Goal: Task Accomplishment & Management: Manage account settings

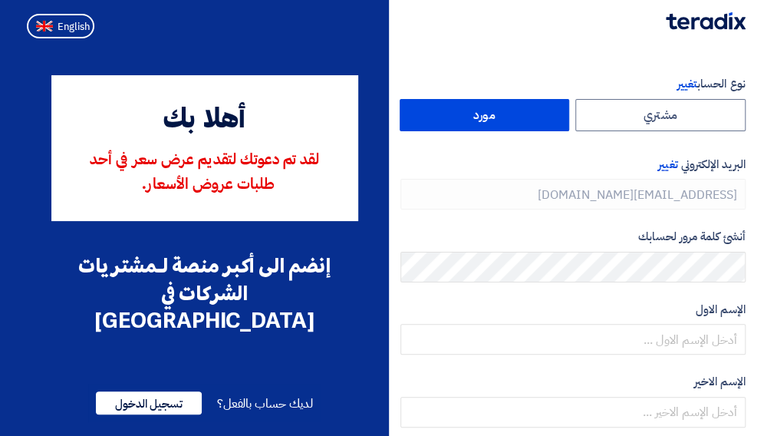
type input "[PHONE_NUMBER]"
click at [34, 28] on button "English" at bounding box center [61, 26] width 68 height 25
type input "Register"
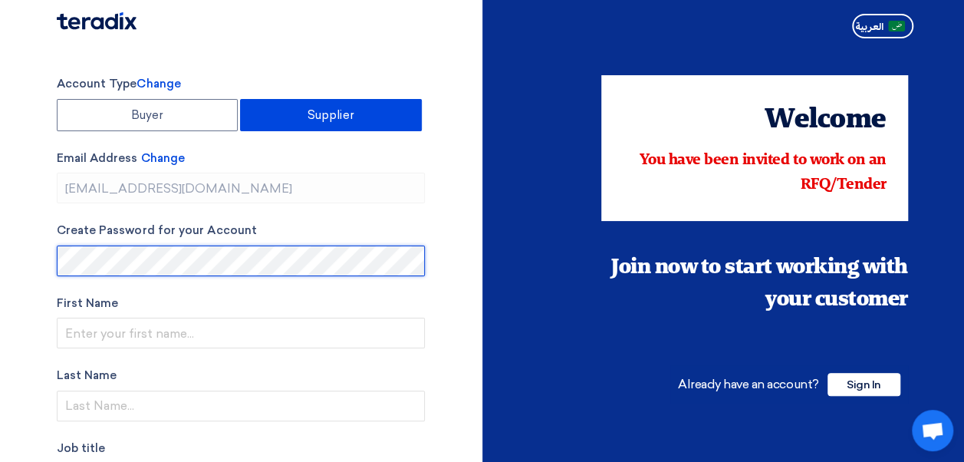
click at [35, 273] on section "Account Type Change Buyer Supplier Email Address Change [EMAIL_ADDRESS][DOMAIN_…" at bounding box center [482, 437] width 964 height 785
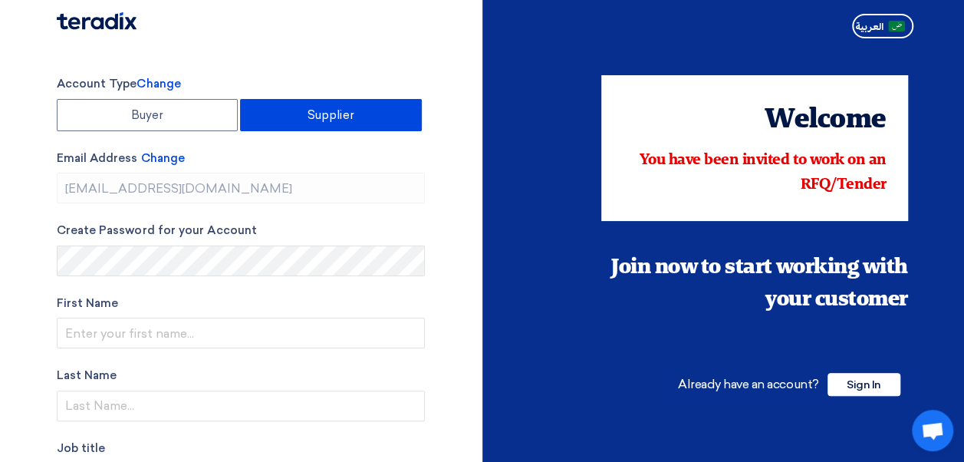
click at [35, 273] on section "Account Type Change Buyer Supplier Email Address Change [EMAIL_ADDRESS][DOMAIN_…" at bounding box center [482, 437] width 964 height 785
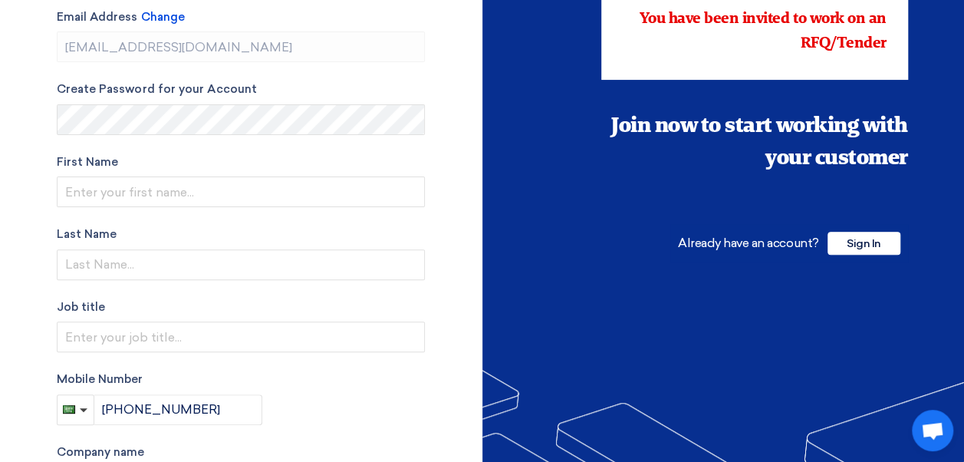
scroll to position [153, 0]
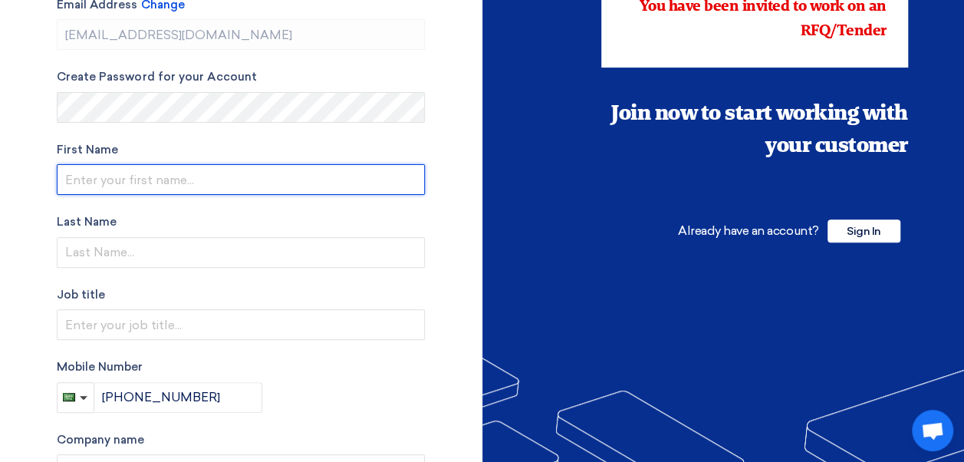
click at [91, 180] on input "text" at bounding box center [241, 179] width 368 height 31
type input "[PERSON_NAME]"
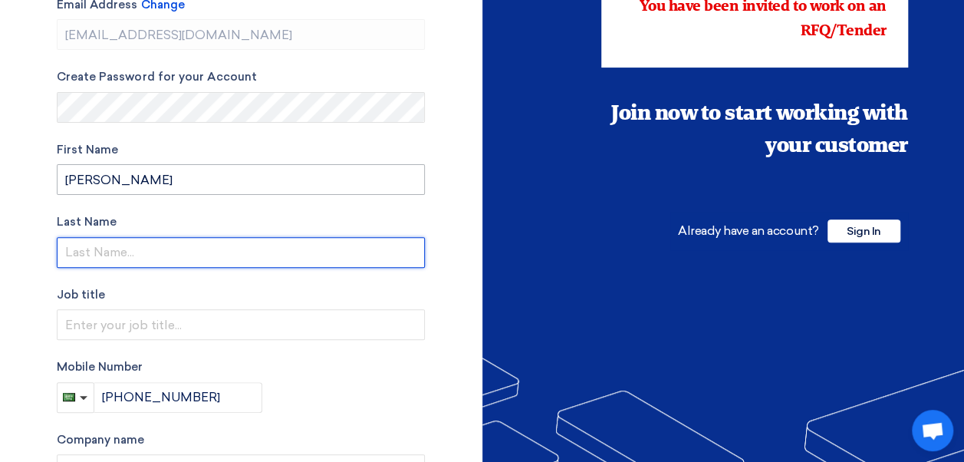
type input "Zakariya"
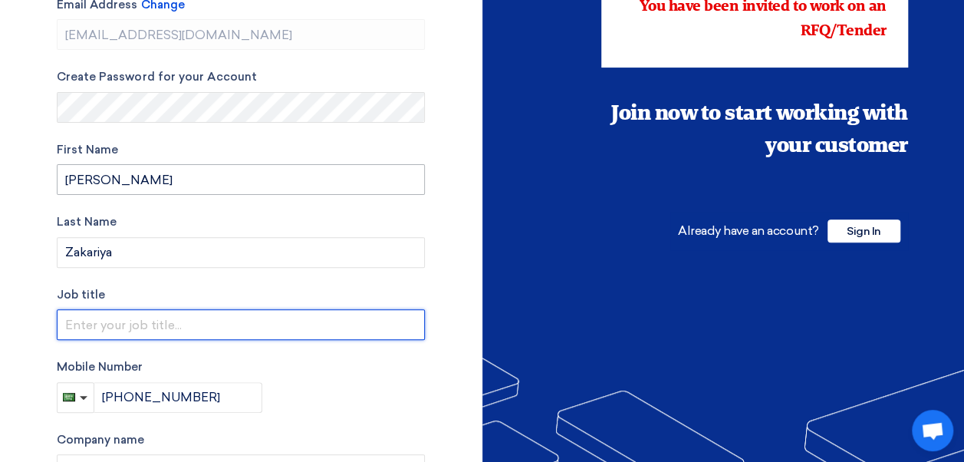
type input "Country Managing Director"
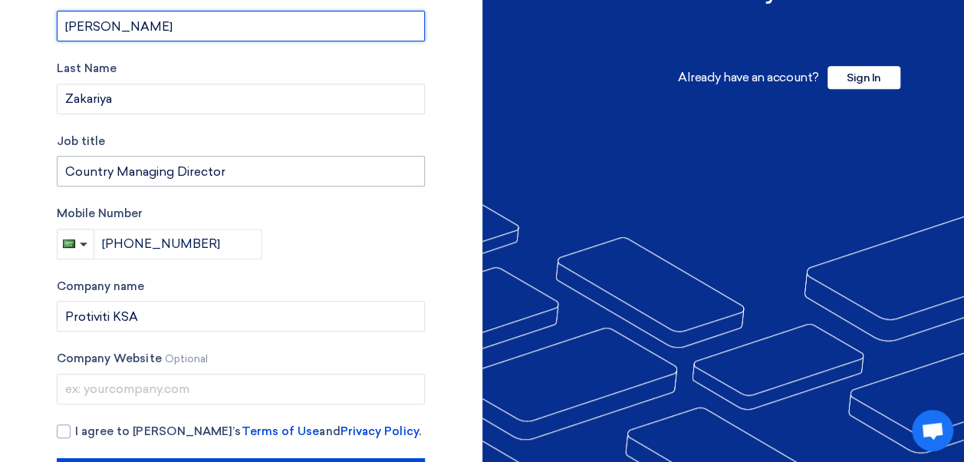
scroll to position [367, 0]
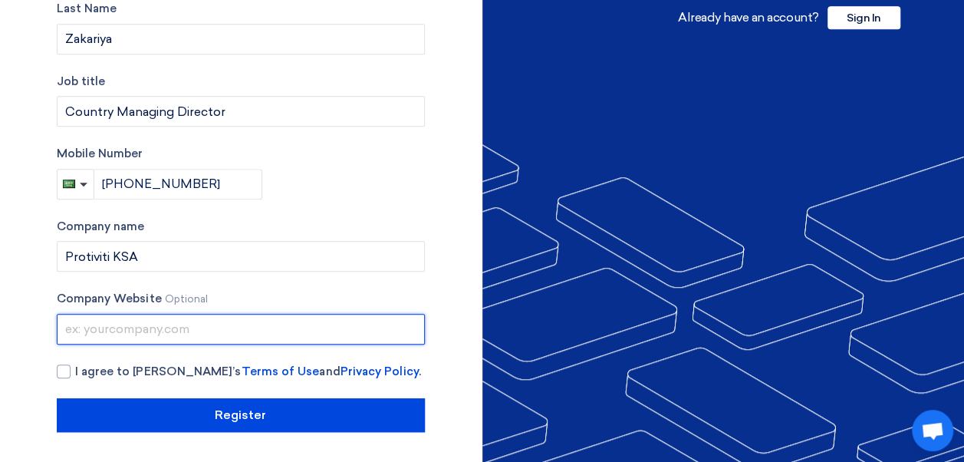
click at [136, 335] on input "text" at bounding box center [241, 329] width 368 height 31
type input "[DOMAIN_NAME]"
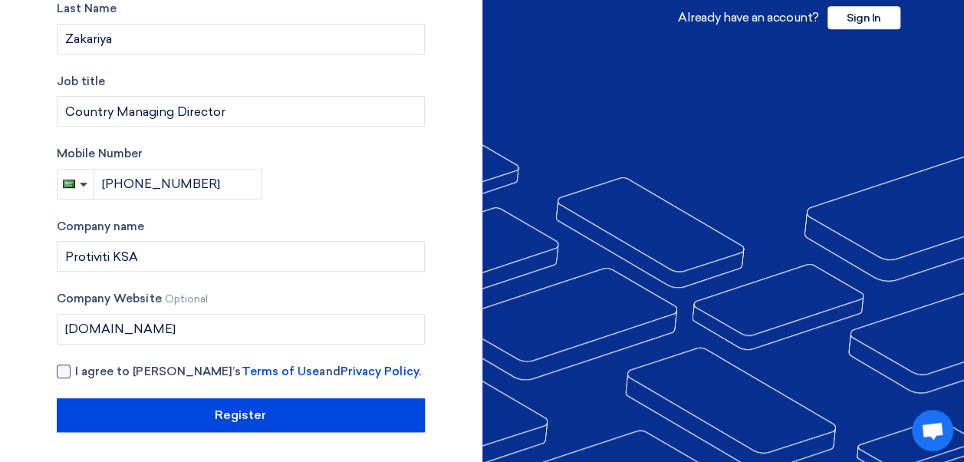
click at [60, 376] on div at bounding box center [64, 371] width 14 height 14
click at [75, 376] on input "I agree to [PERSON_NAME]’s Terms of Use and Privacy Policy ." at bounding box center [259, 378] width 368 height 31
checkbox input "true"
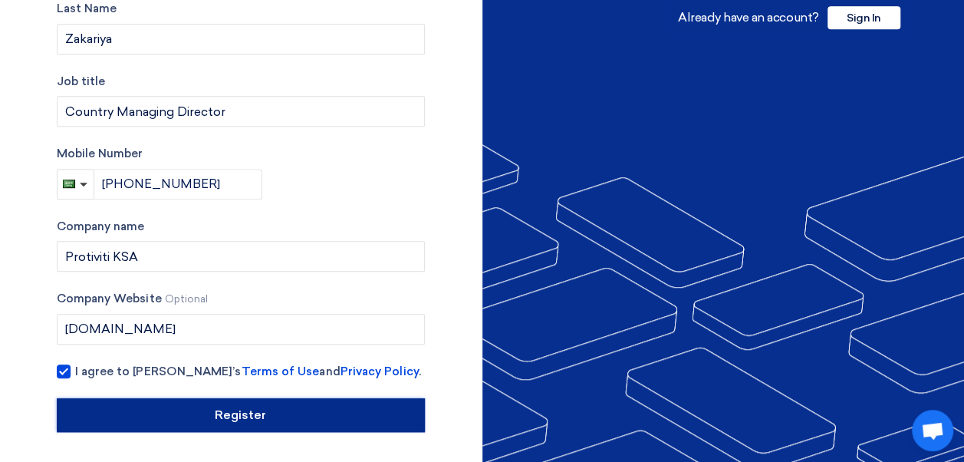
click at [232, 407] on input "Register" at bounding box center [241, 415] width 368 height 34
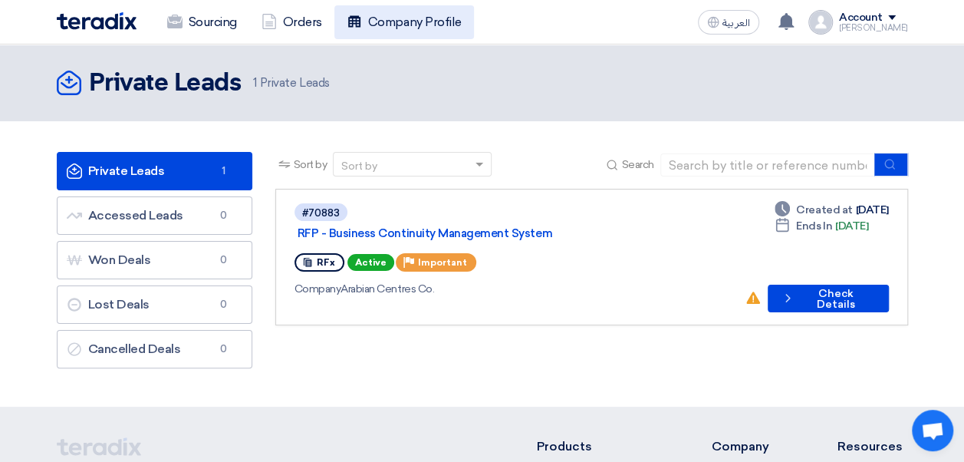
click at [397, 26] on link "Company Profile" at bounding box center [405, 22] width 140 height 34
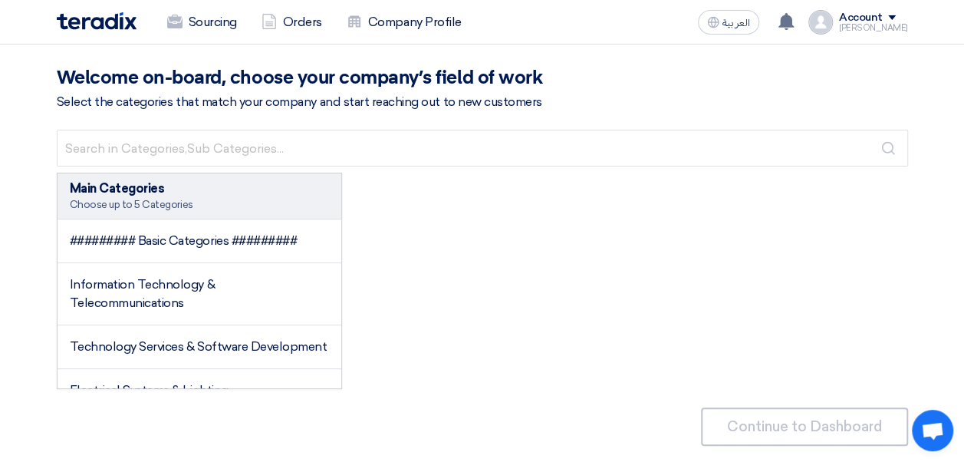
click at [160, 188] on div "Main Categories" at bounding box center [200, 189] width 260 height 18
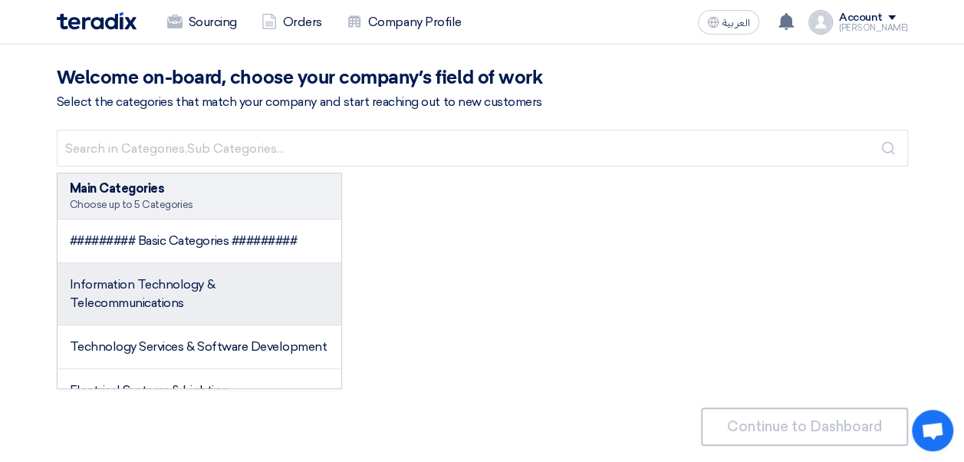
click at [131, 267] on li "Information Technology & Telecommunications" at bounding box center [200, 294] width 285 height 62
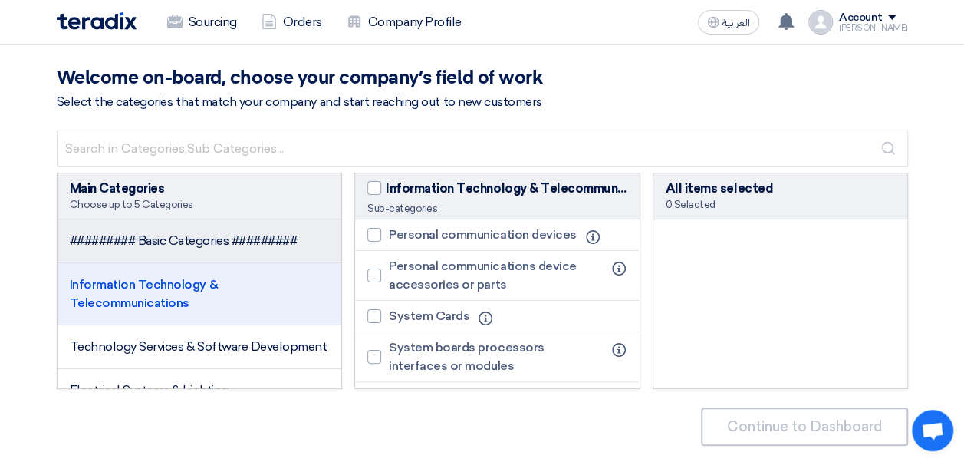
click at [134, 242] on span "######### Basic Categories #########" at bounding box center [184, 240] width 228 height 15
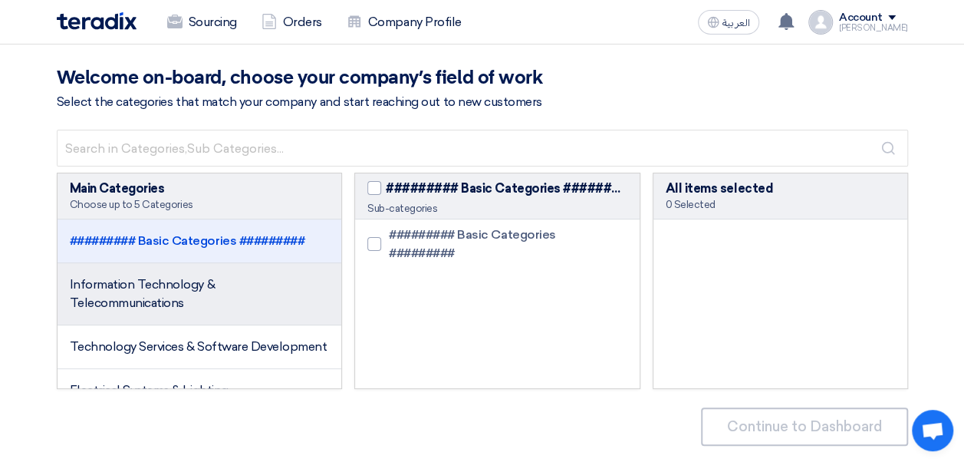
click at [144, 292] on li "Information Technology & Telecommunications" at bounding box center [200, 294] width 285 height 62
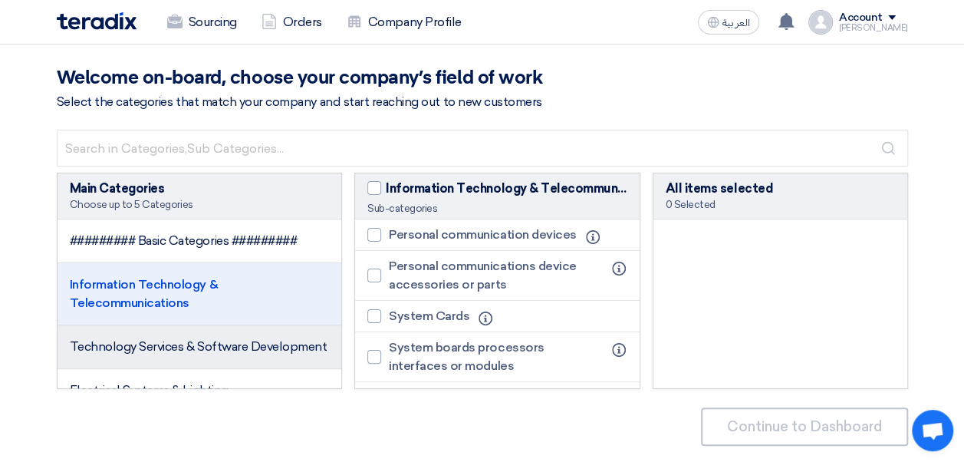
click at [147, 352] on span "Technology Services & Software Development" at bounding box center [199, 346] width 258 height 15
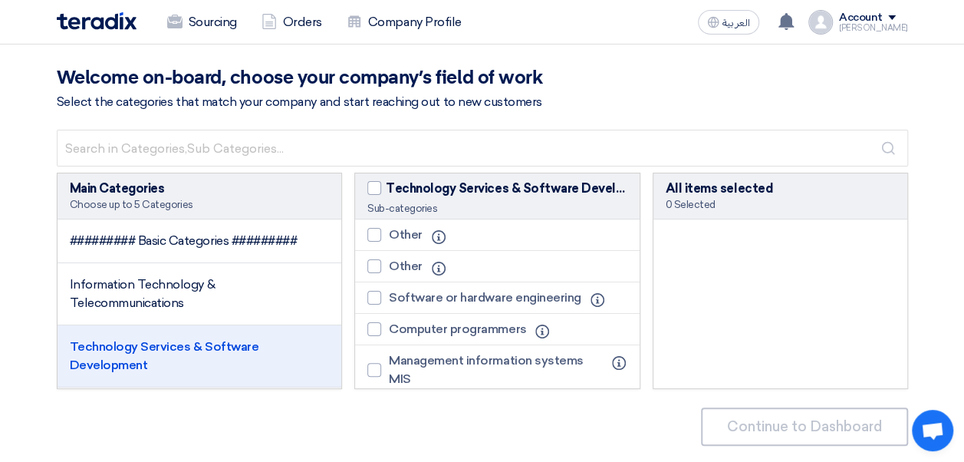
click at [121, 213] on div "Main Categories Choose up to 5 Categories" at bounding box center [200, 196] width 285 height 46
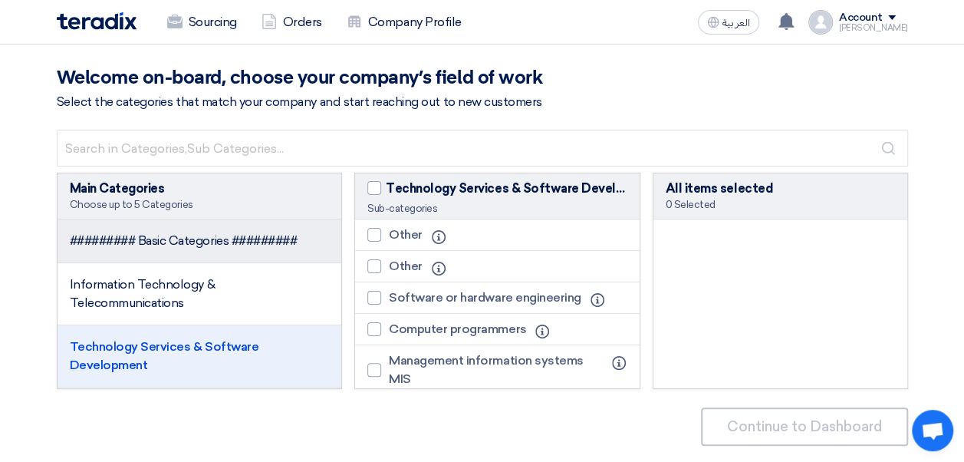
click at [123, 247] on span "######### Basic Categories #########" at bounding box center [184, 240] width 228 height 15
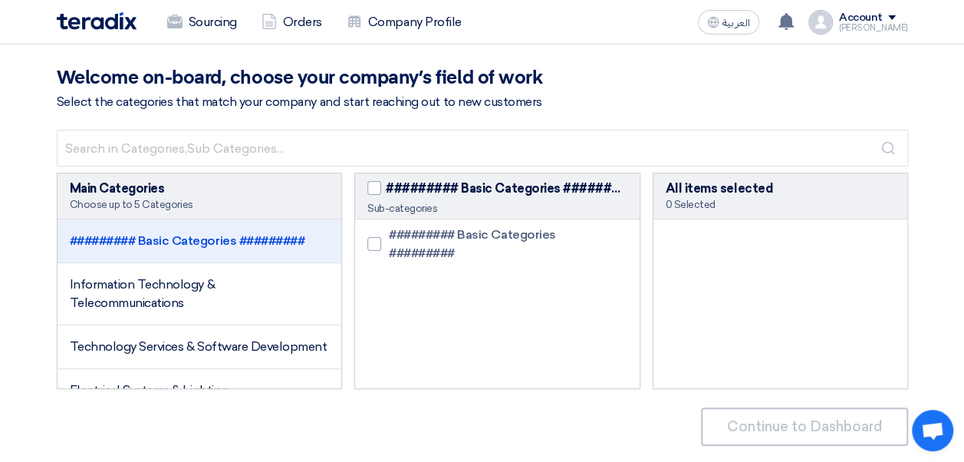
click at [147, 202] on div "Choose up to 5 Categories" at bounding box center [200, 205] width 260 height 14
click at [373, 240] on div at bounding box center [375, 244] width 14 height 14
click at [389, 240] on input "######### Basic Categories #########" at bounding box center [394, 244] width 10 height 10
checkbox input "true"
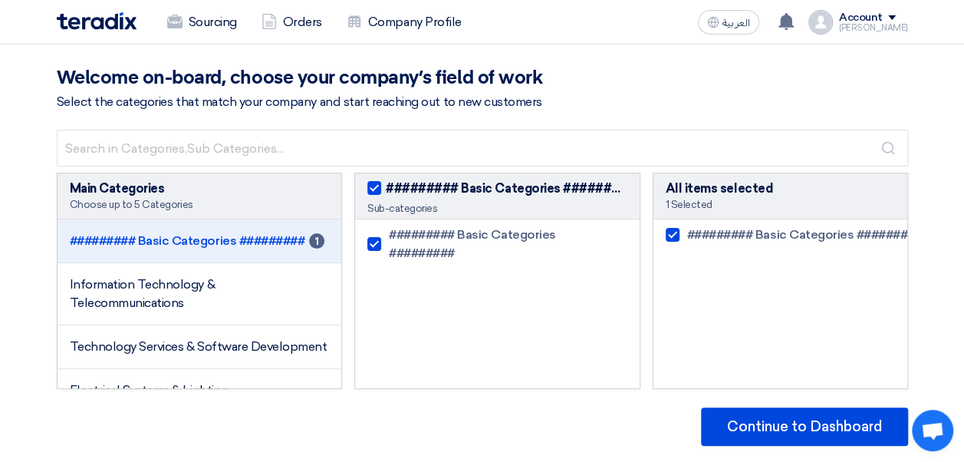
click at [373, 240] on div at bounding box center [375, 244] width 14 height 14
click at [389, 240] on input "######### Basic Categories #########" at bounding box center [394, 244] width 10 height 10
checkbox input "false"
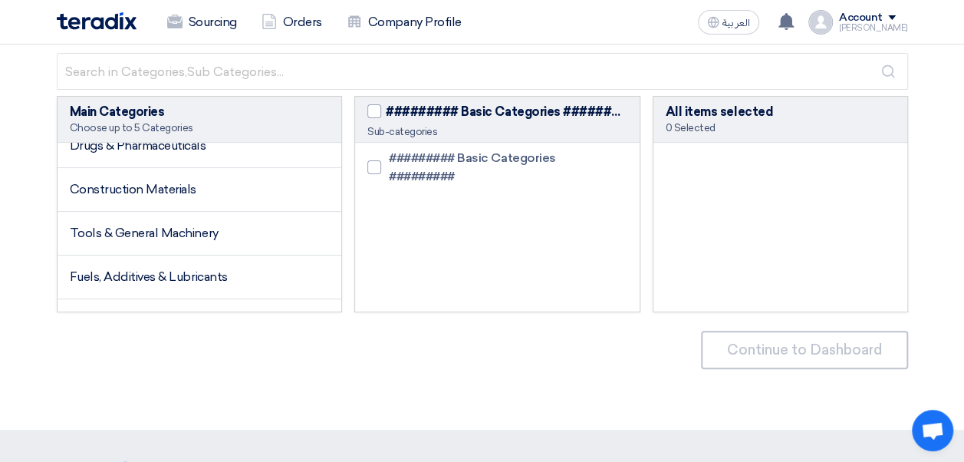
scroll to position [842, 0]
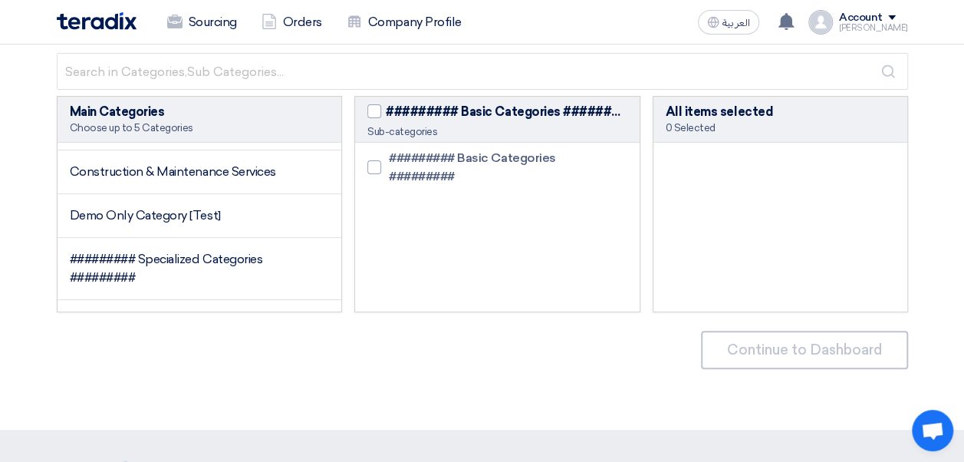
click at [776, 30] on div "[PERSON_NAME]" at bounding box center [873, 28] width 69 height 8
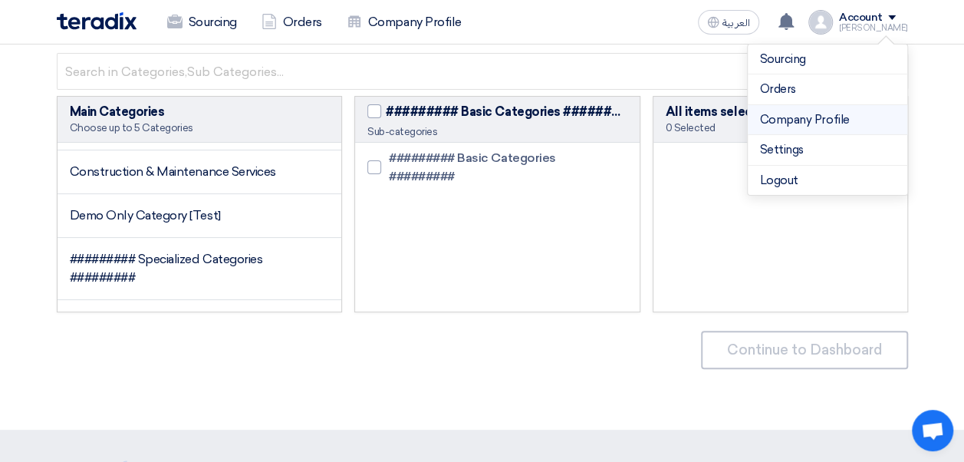
click at [776, 123] on link "Company Profile" at bounding box center [827, 120] width 135 height 18
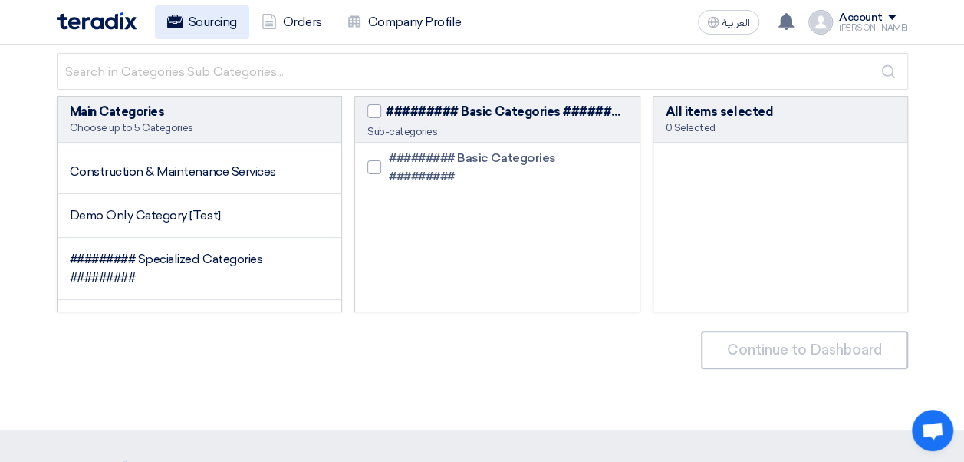
click at [211, 26] on link "Sourcing" at bounding box center [202, 22] width 94 height 34
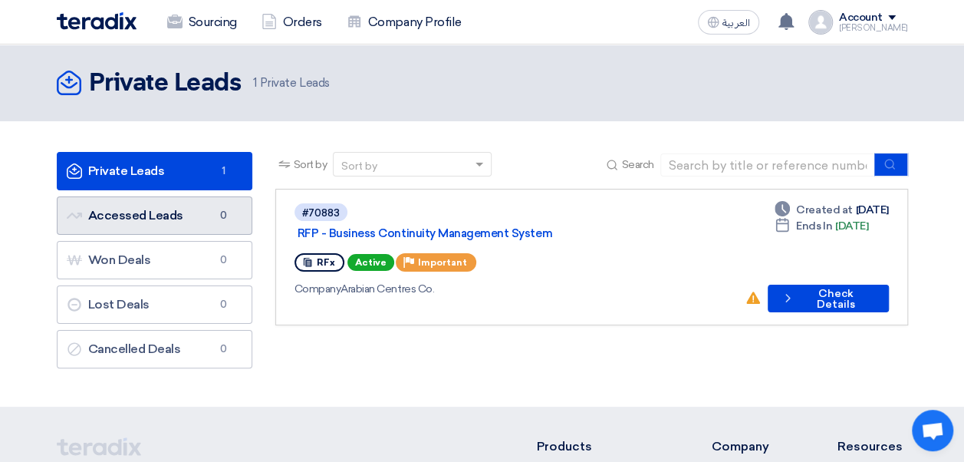
click at [183, 215] on link "Accessed Leads Accessed Leads 0" at bounding box center [155, 215] width 196 height 38
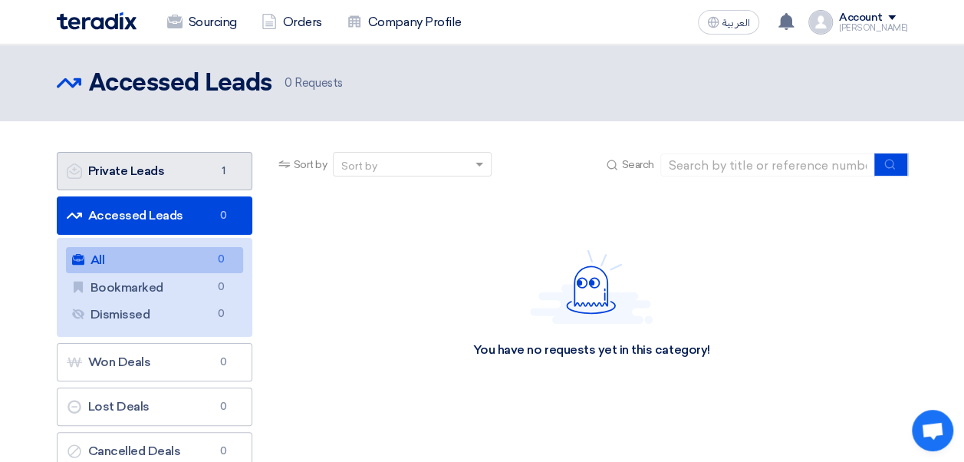
click at [170, 170] on link "Private Leads Private Leads 1" at bounding box center [155, 171] width 196 height 38
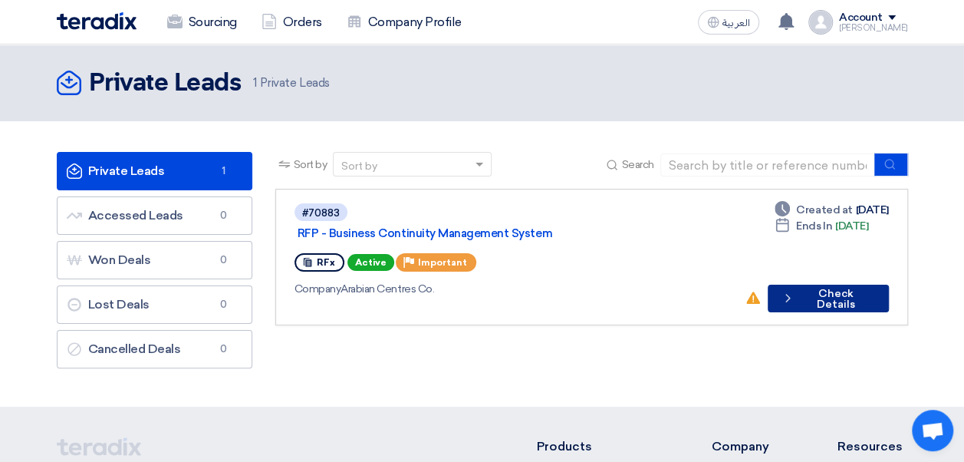
click at [776, 285] on button "Check details Check Details" at bounding box center [828, 299] width 120 height 28
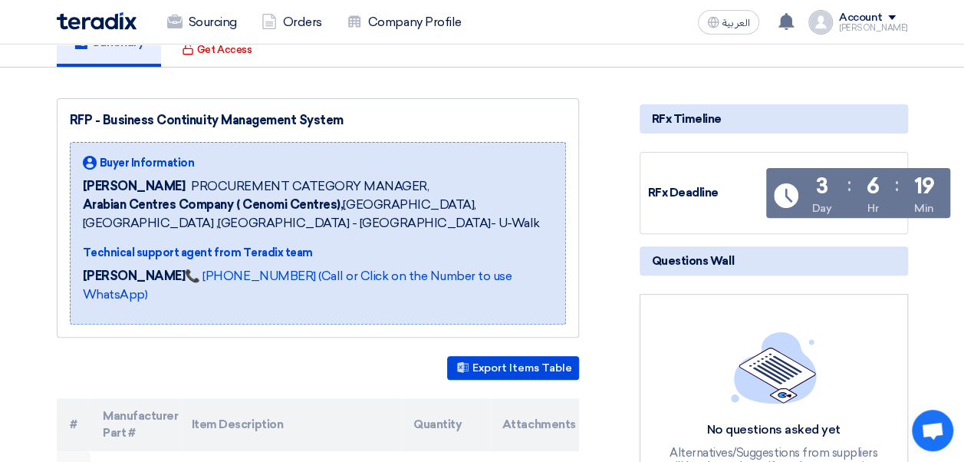
scroll to position [153, 0]
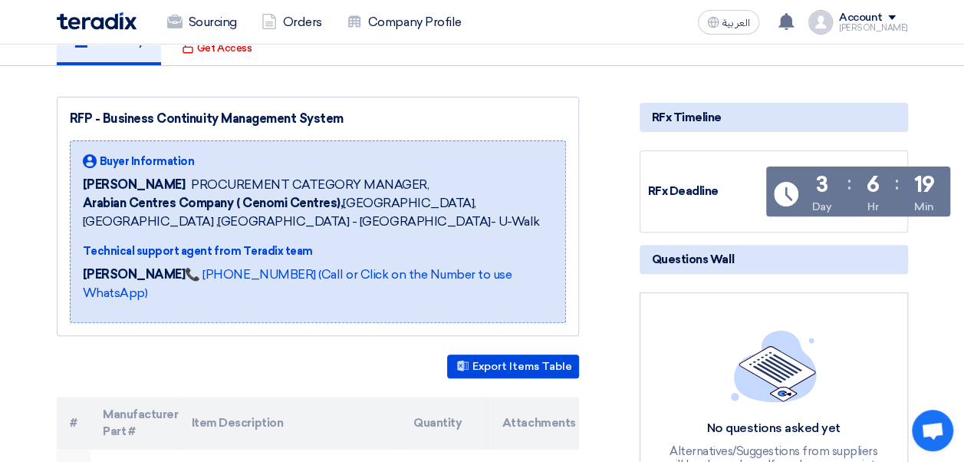
click at [328, 354] on div "Export Items Table" at bounding box center [318, 366] width 523 height 24
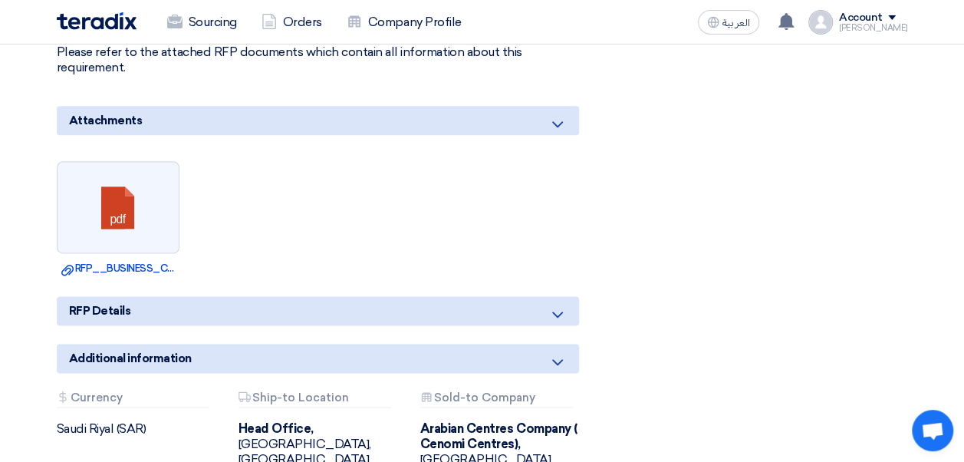
scroll to position [844, 0]
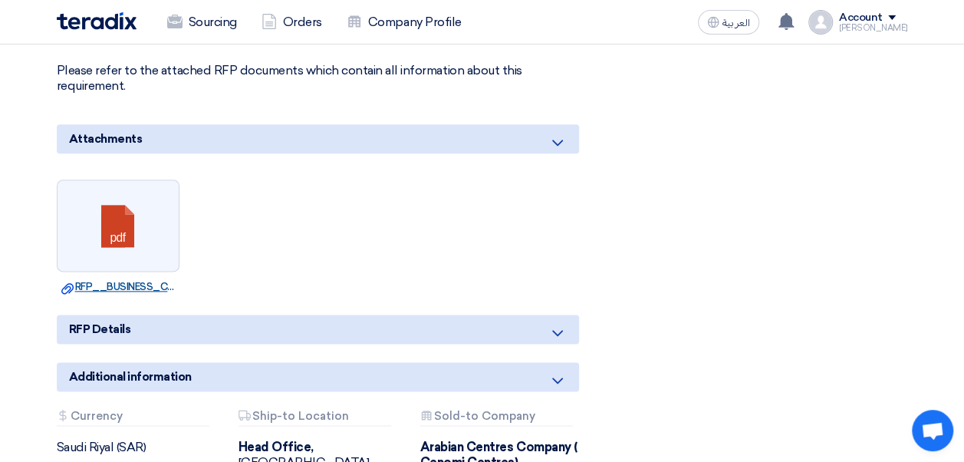
click at [106, 279] on link "Download file RFP__BUSINESS_CONTINUITY_PLAN.pdf" at bounding box center [118, 286] width 114 height 15
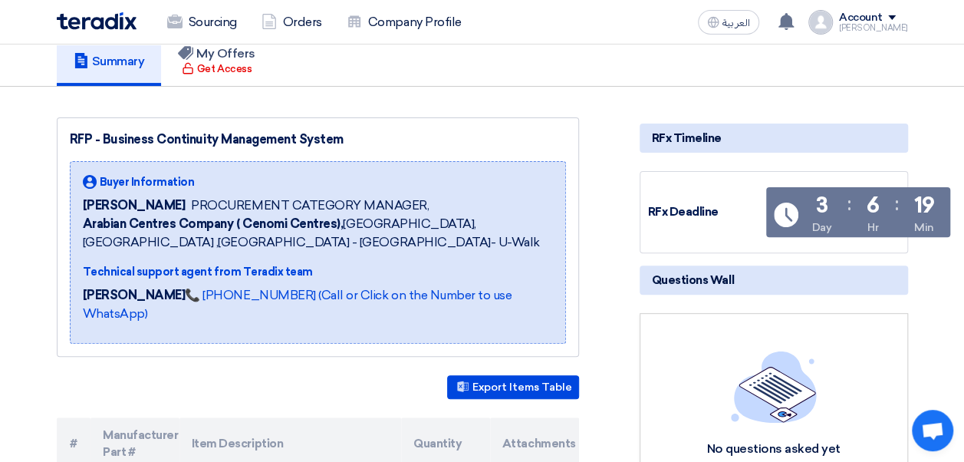
scroll to position [0, 0]
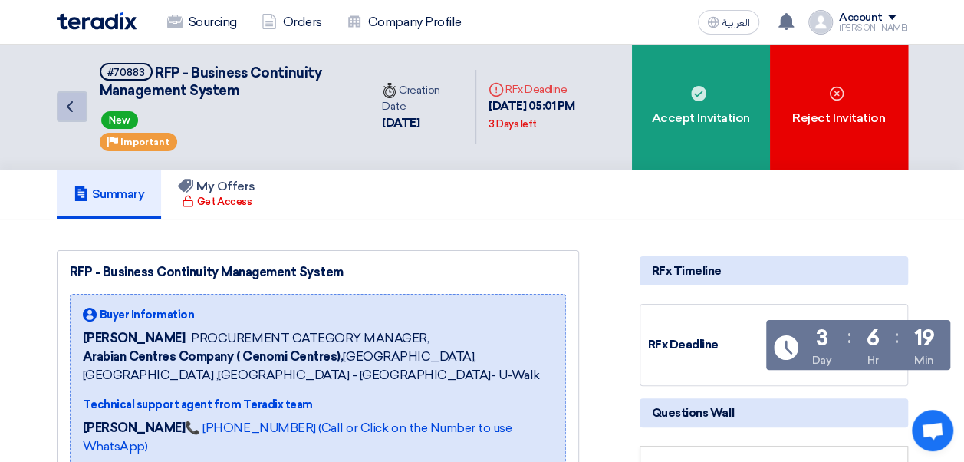
click at [72, 106] on icon "Back" at bounding box center [70, 106] width 18 height 18
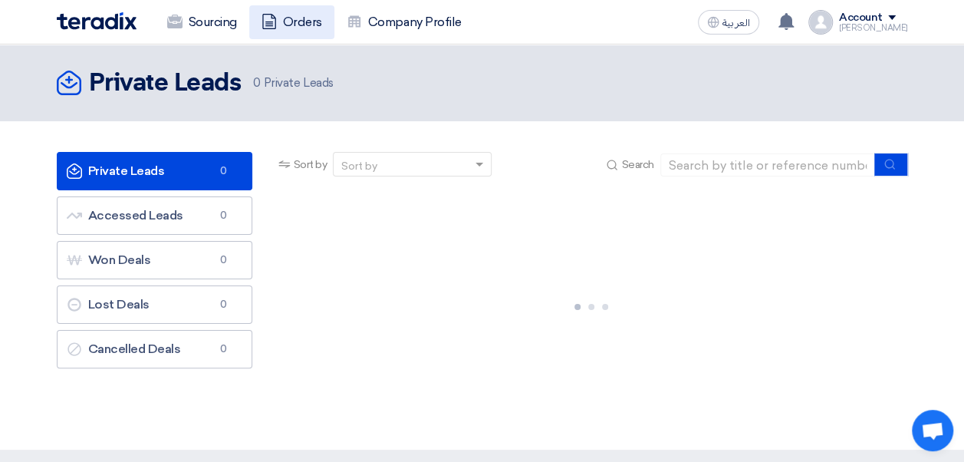
click at [300, 19] on link "Orders" at bounding box center [291, 22] width 85 height 34
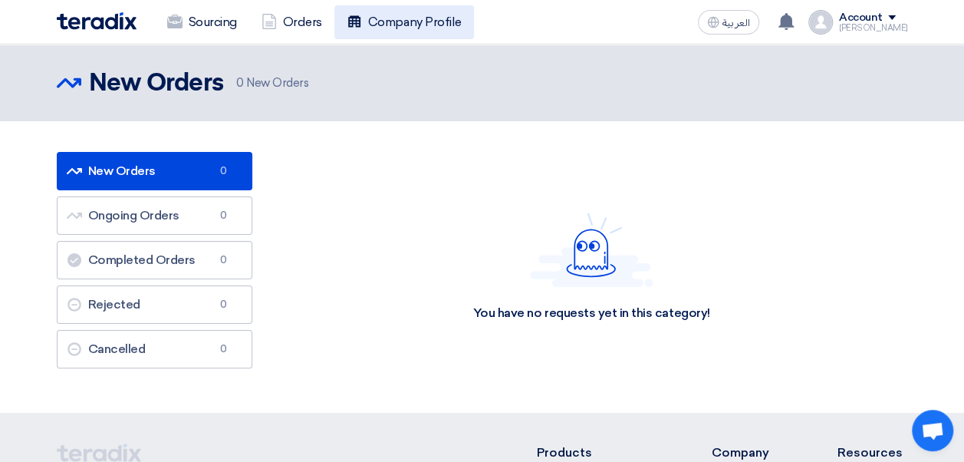
click at [397, 30] on link "Company Profile" at bounding box center [405, 22] width 140 height 34
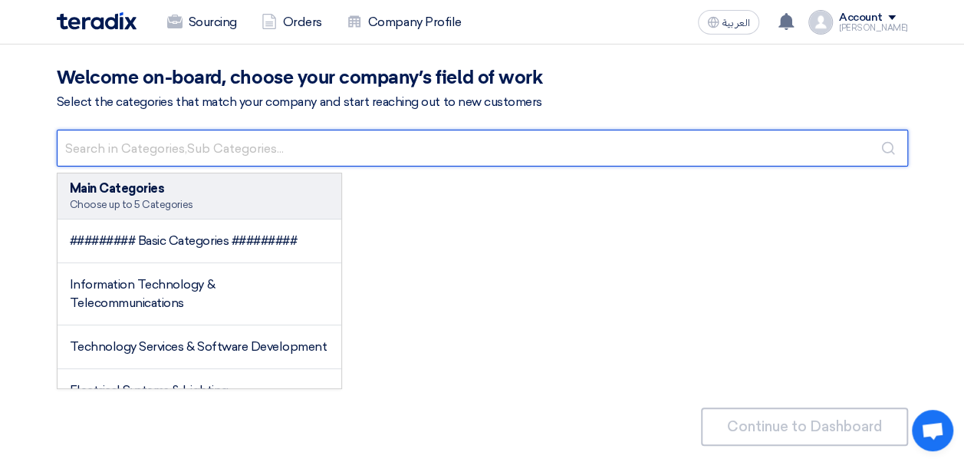
click at [165, 149] on input "text" at bounding box center [483, 148] width 852 height 37
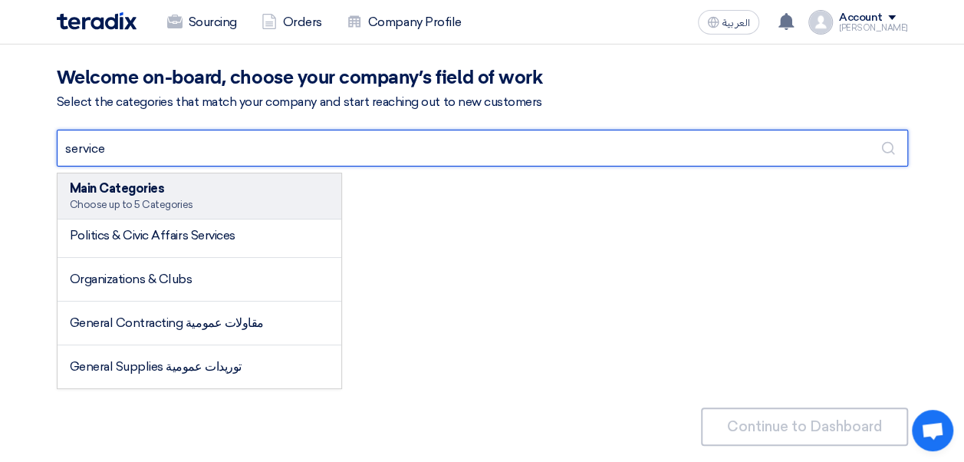
drag, startPoint x: 122, startPoint y: 143, endPoint x: 58, endPoint y: 147, distance: 63.8
click at [58, 147] on input "service" at bounding box center [483, 148] width 852 height 37
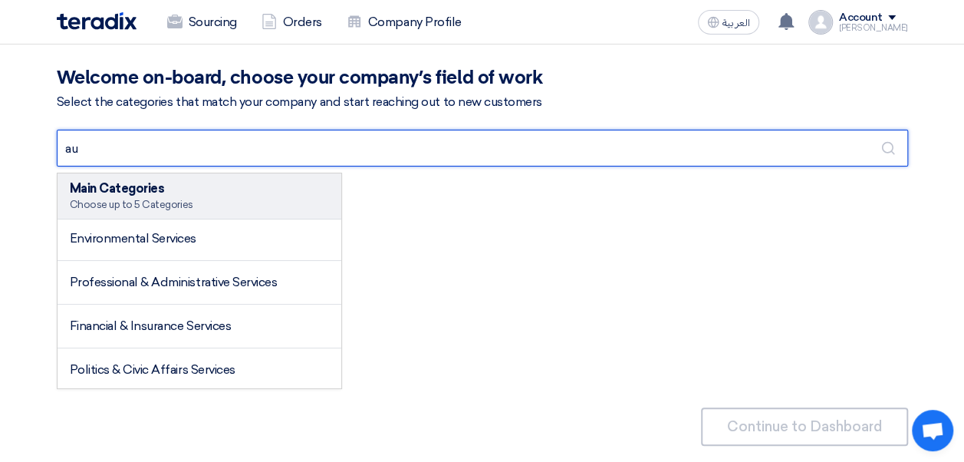
type input "a"
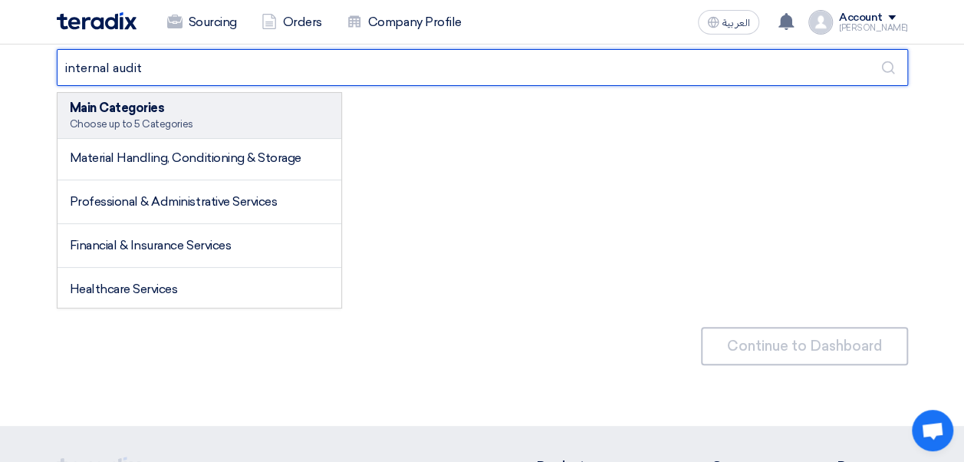
scroll to position [77, 0]
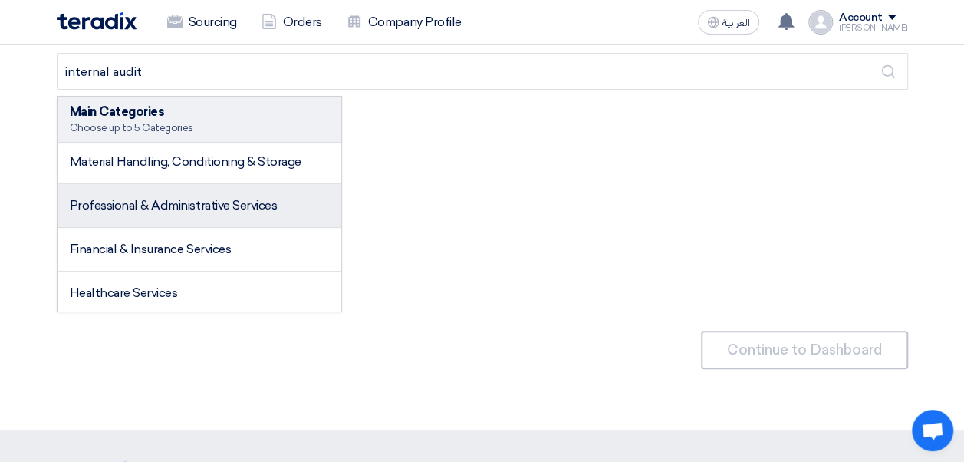
click at [142, 211] on li "Professional & Administrative Services" at bounding box center [200, 206] width 285 height 44
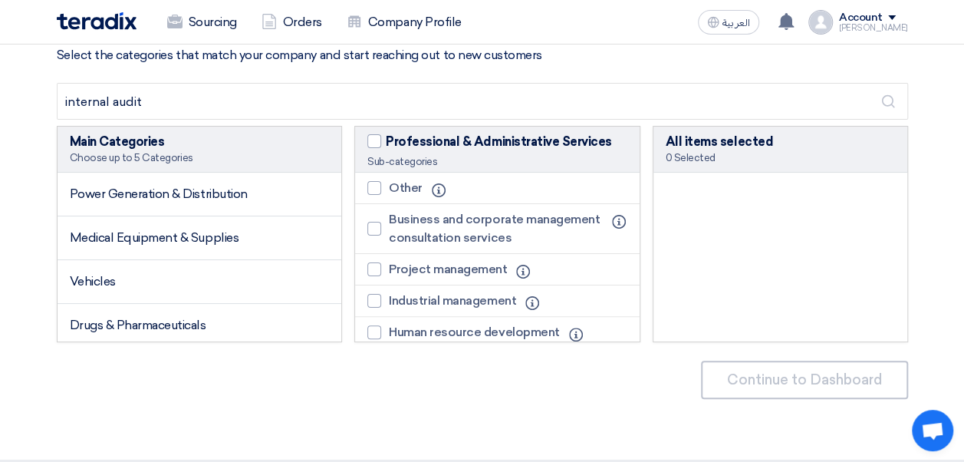
scroll to position [0, 0]
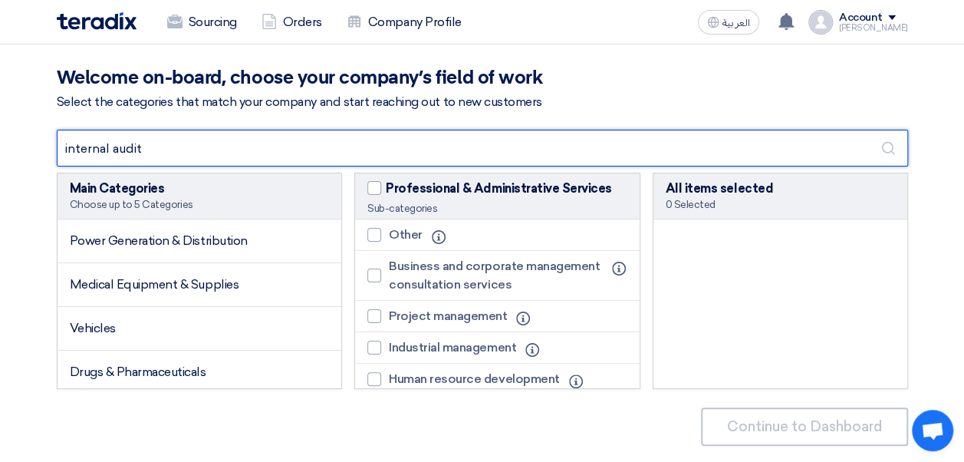
click at [164, 150] on input "internal audit" at bounding box center [483, 148] width 852 height 37
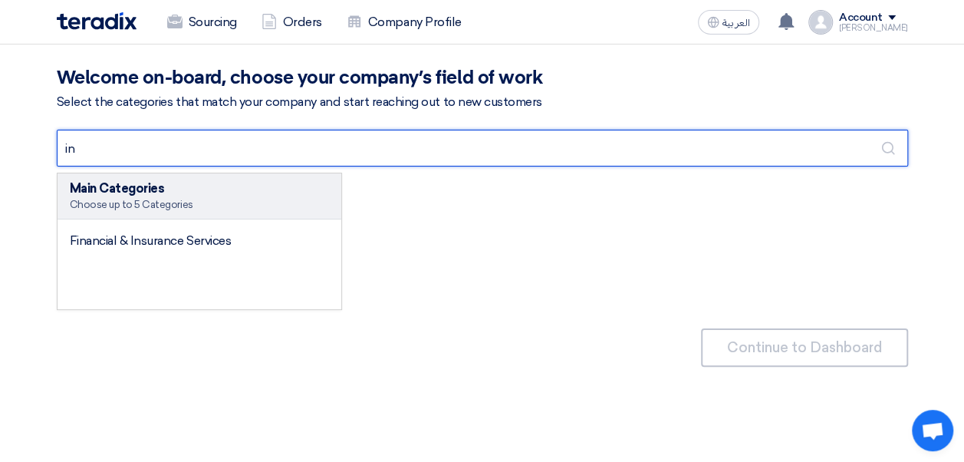
type input "i"
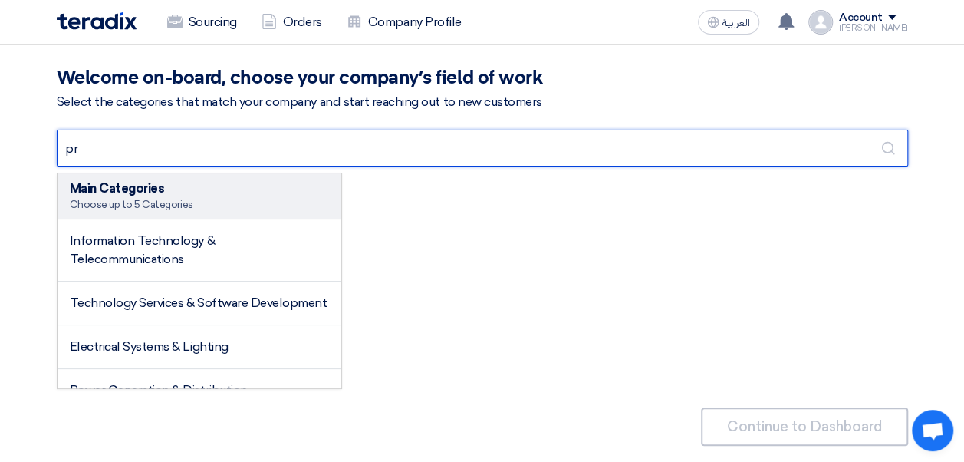
type input "p"
type input "s"
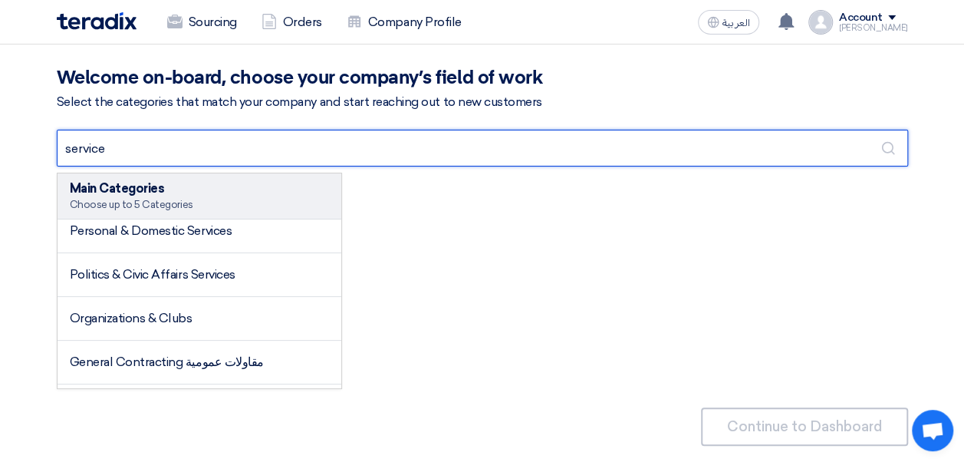
scroll to position [1458, 0]
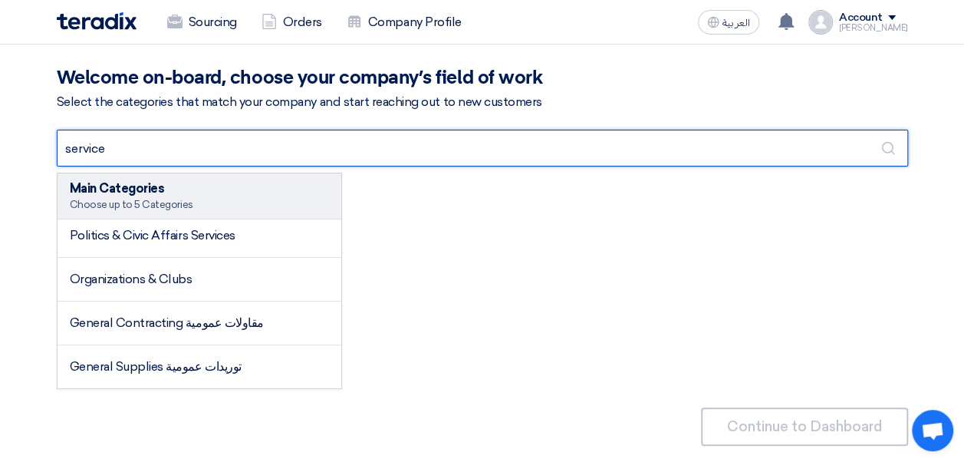
type input "service"
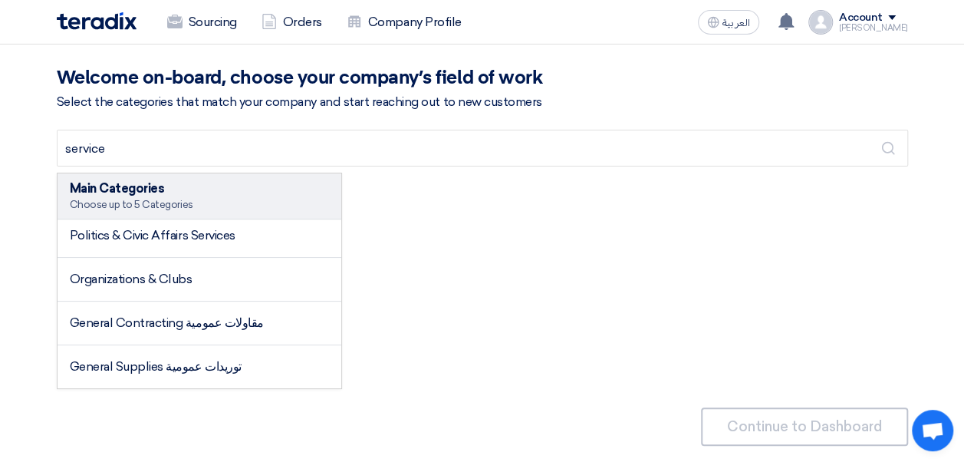
click at [568, 350] on div "Main Categories Choose up to 5 Categories Information Technology & Telecommunic…" at bounding box center [483, 281] width 852 height 216
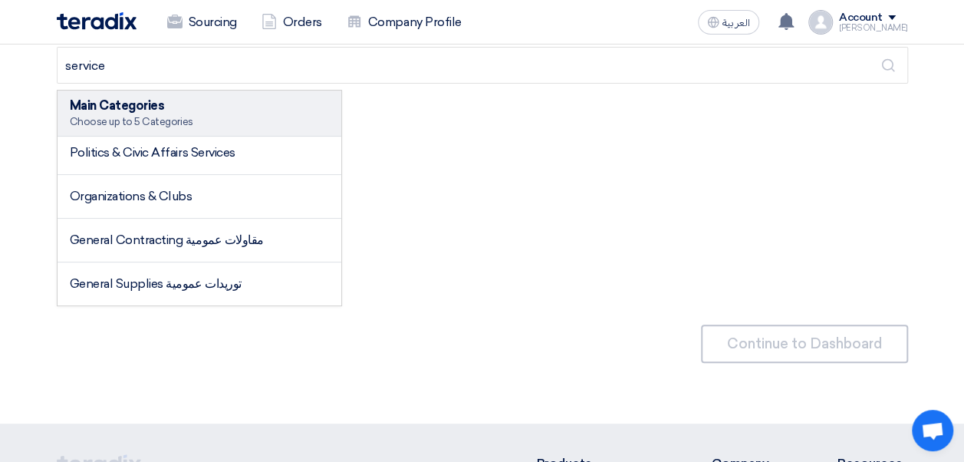
scroll to position [0, 0]
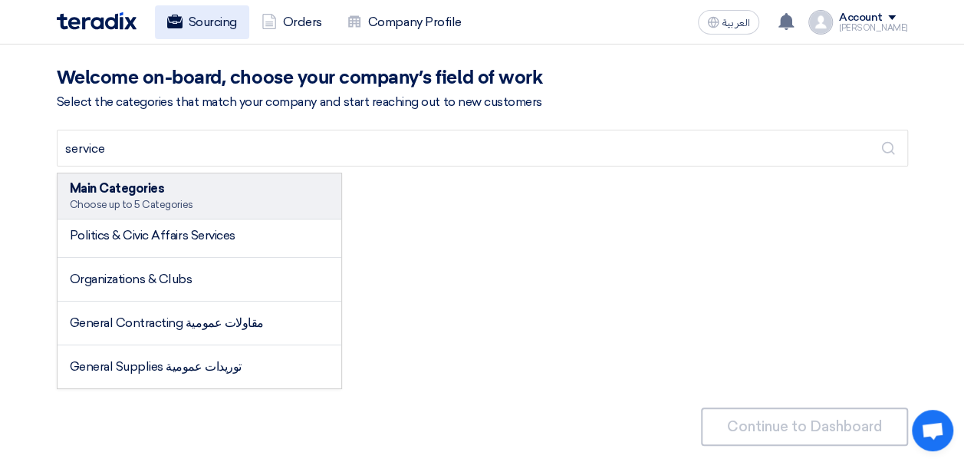
click at [231, 23] on link "Sourcing" at bounding box center [202, 22] width 94 height 34
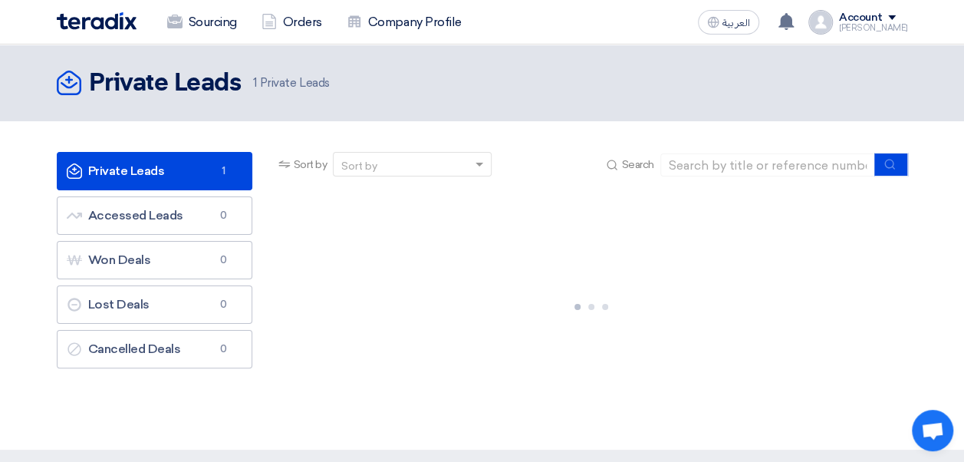
click at [152, 170] on link "Private Leads Private Leads 1" at bounding box center [155, 171] width 196 height 38
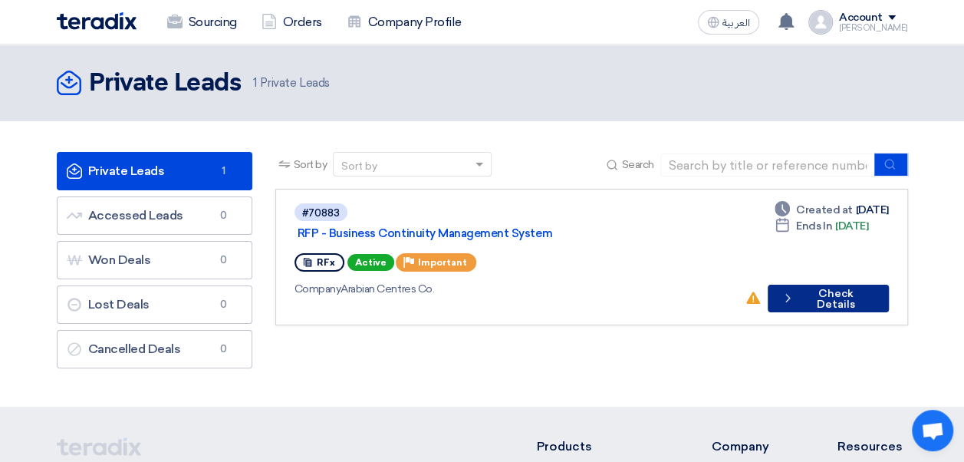
click at [776, 288] on button "Check details Check Details" at bounding box center [828, 299] width 120 height 28
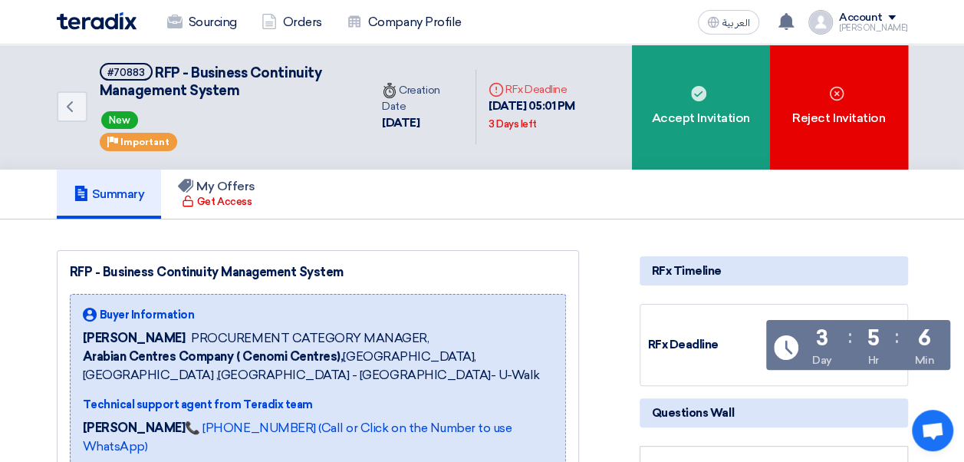
click at [776, 19] on div "Account" at bounding box center [861, 18] width 44 height 13
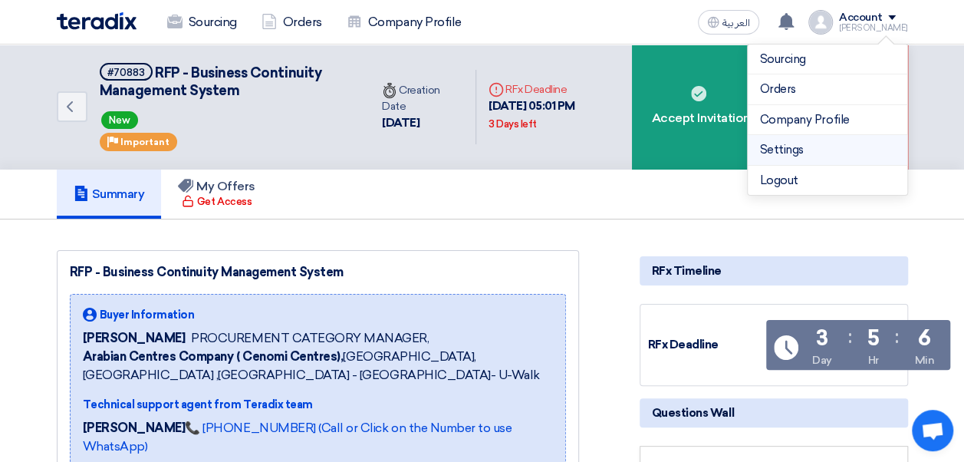
click at [776, 147] on link "Settings" at bounding box center [827, 150] width 135 height 18
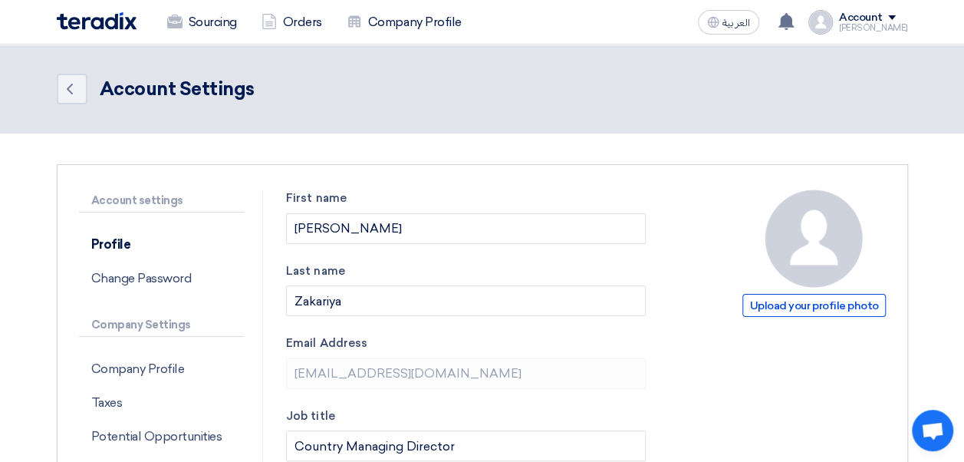
click at [776, 21] on div "Account" at bounding box center [861, 18] width 44 height 13
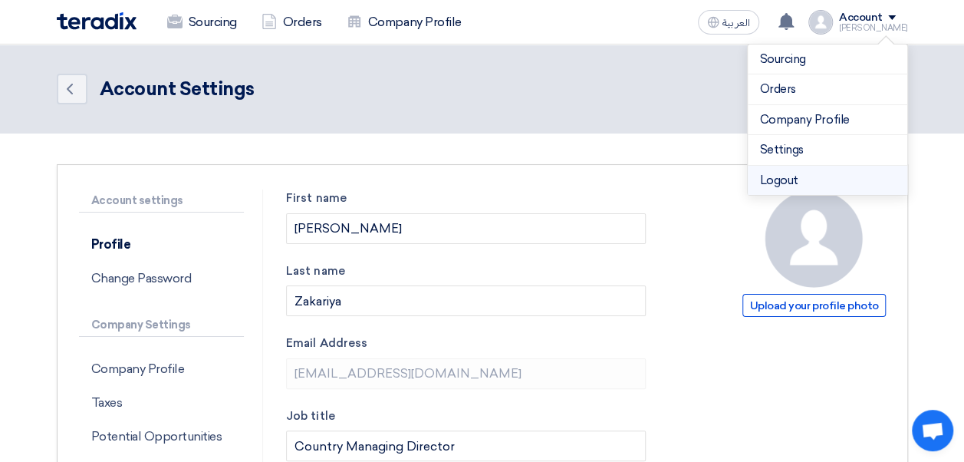
click at [776, 176] on li "Logout" at bounding box center [828, 181] width 160 height 30
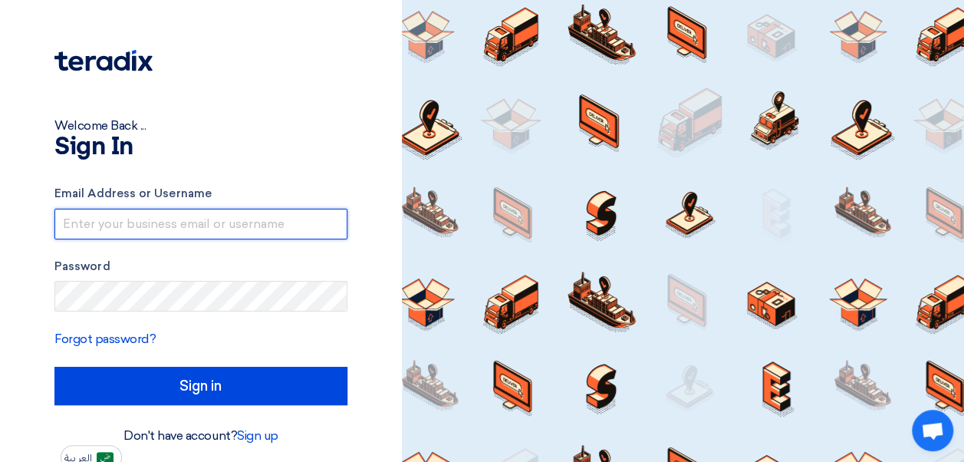
type input "[EMAIL_ADDRESS][DOMAIN_NAME]"
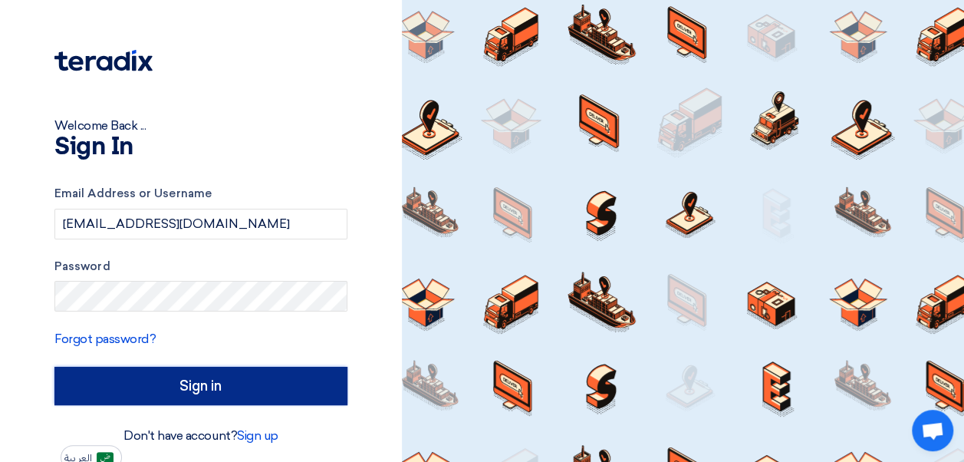
click at [58, 378] on input "Sign in" at bounding box center [200, 386] width 293 height 38
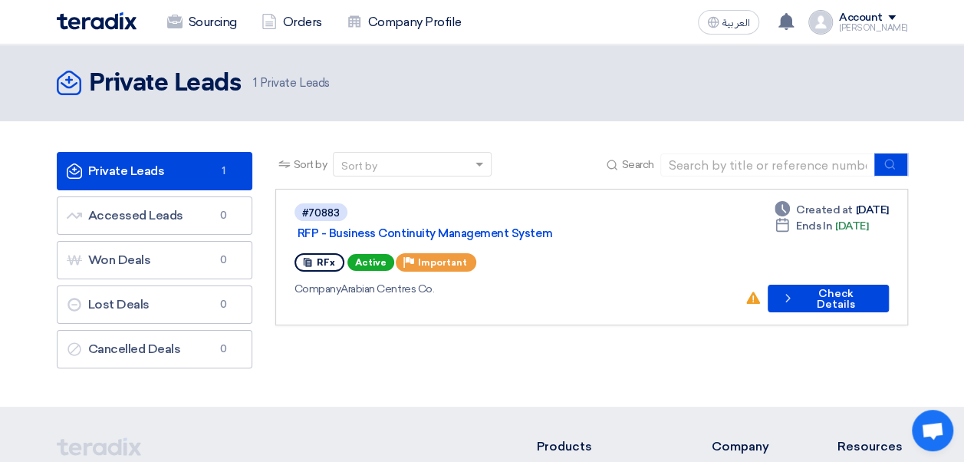
click at [776, 20] on div "Account" at bounding box center [873, 18] width 69 height 13
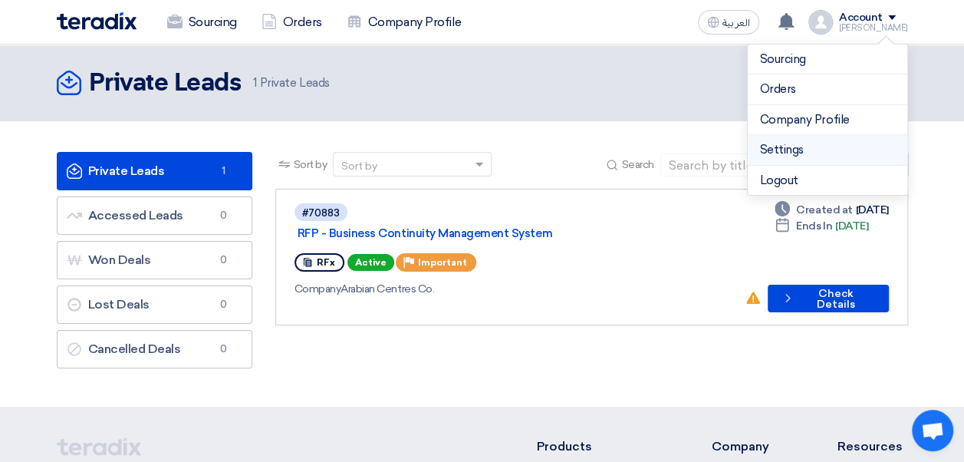
click at [776, 143] on link "Settings" at bounding box center [827, 150] width 135 height 18
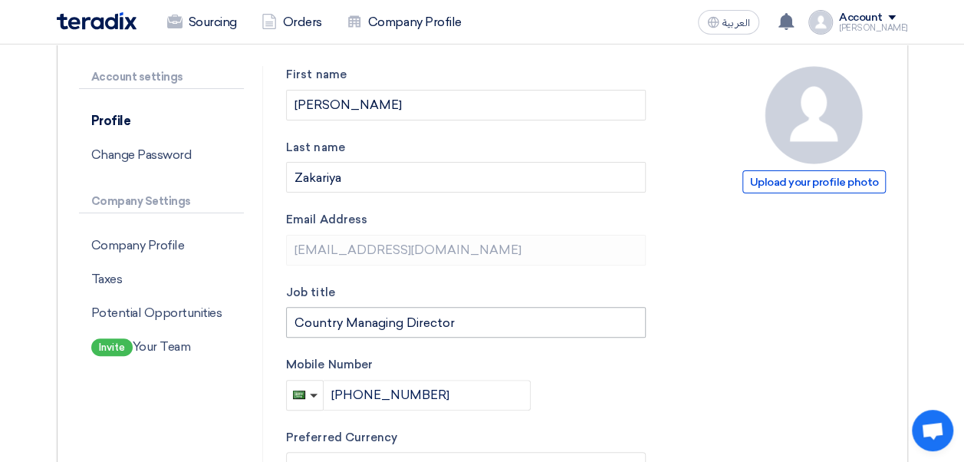
scroll to position [153, 0]
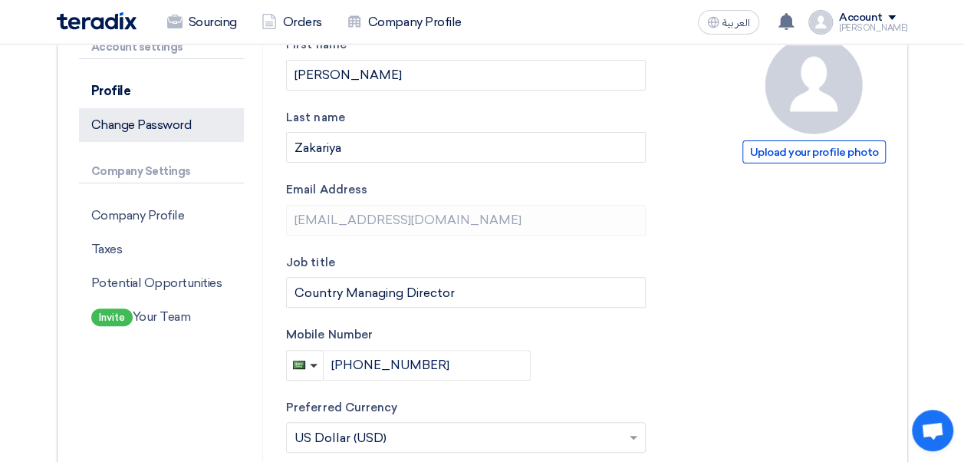
click at [132, 128] on p "Change Password" at bounding box center [162, 125] width 166 height 34
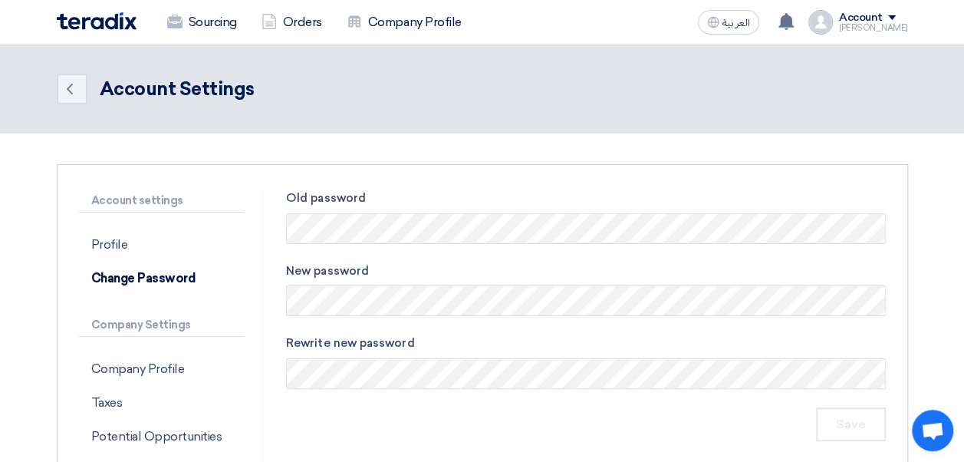
click at [146, 201] on p "Account settings" at bounding box center [162, 201] width 166 height 23
click at [118, 236] on p "Profile" at bounding box center [162, 245] width 166 height 34
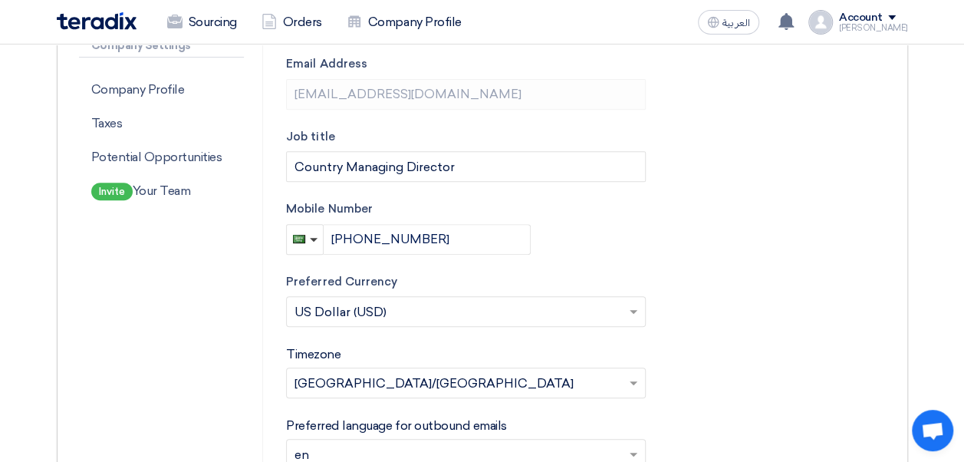
scroll to position [307, 0]
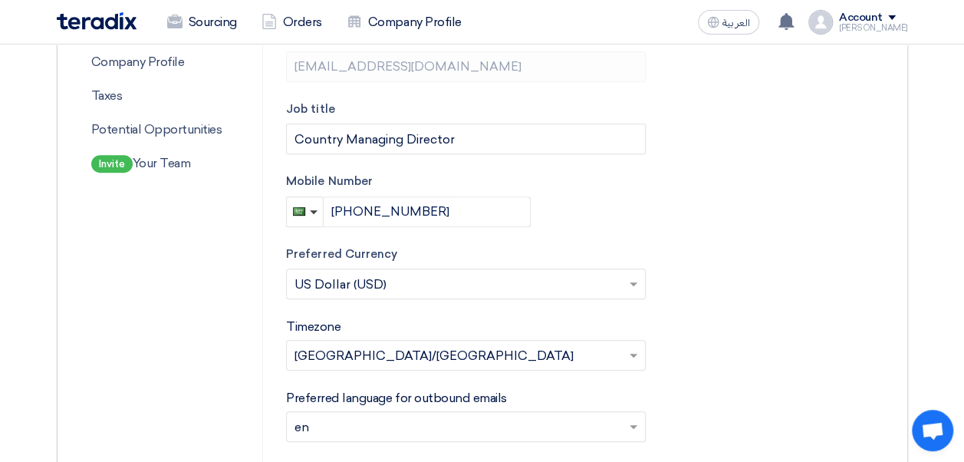
click at [437, 284] on input "text" at bounding box center [459, 285] width 328 height 25
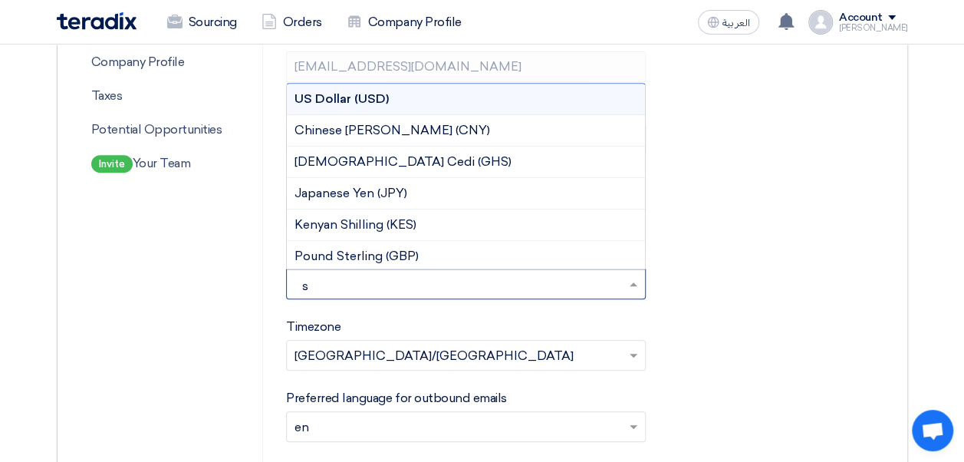
type input "sa"
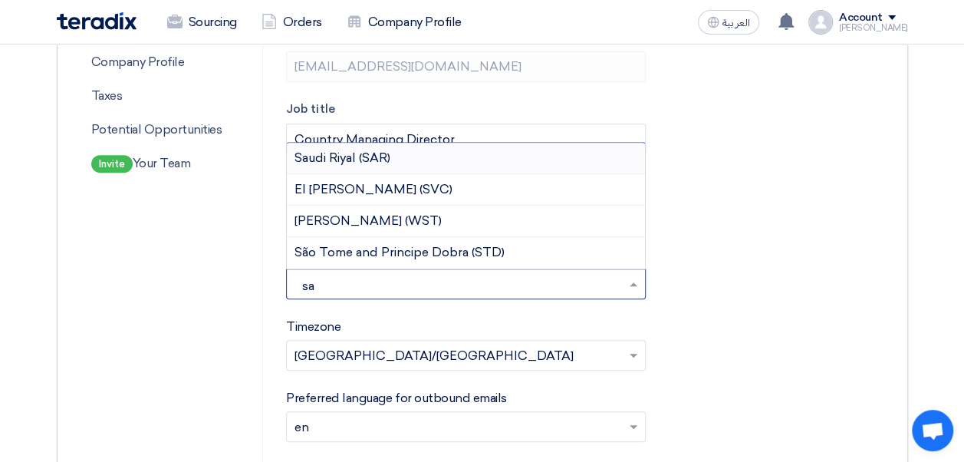
click at [394, 158] on div "Saudi Riyal (SAR)" at bounding box center [466, 158] width 358 height 31
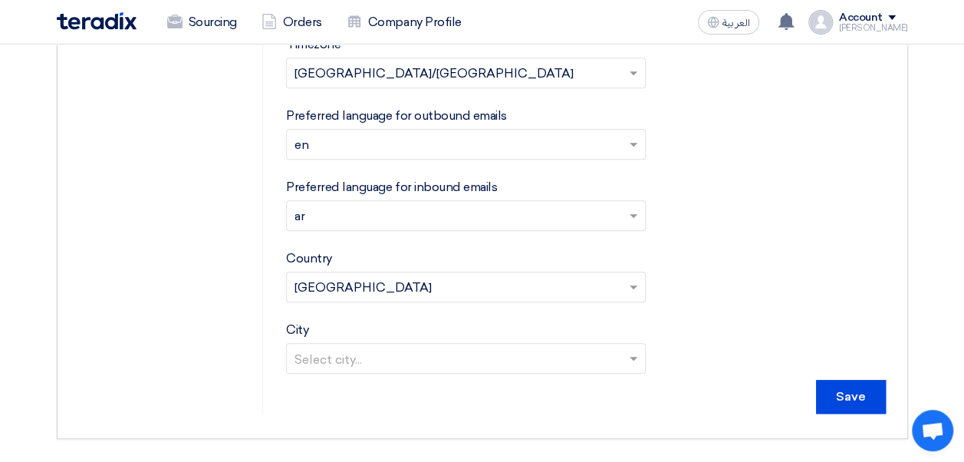
scroll to position [614, 0]
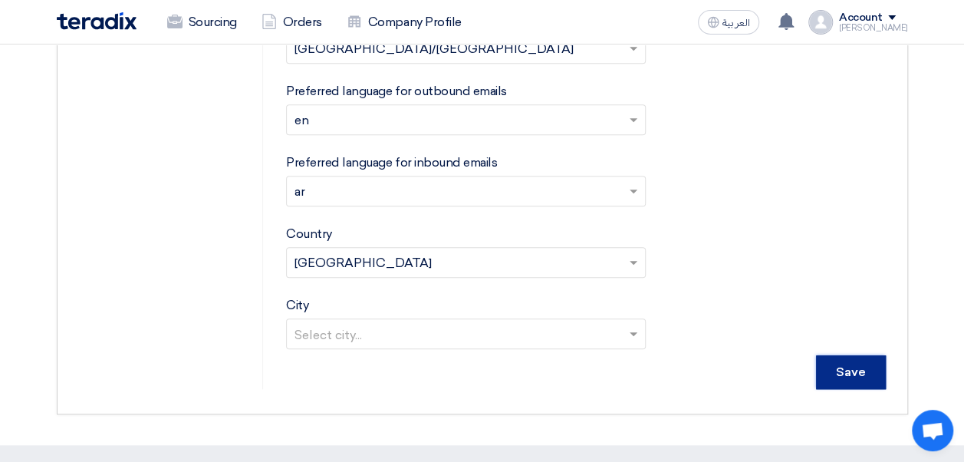
click at [776, 363] on input "Save" at bounding box center [851, 372] width 70 height 34
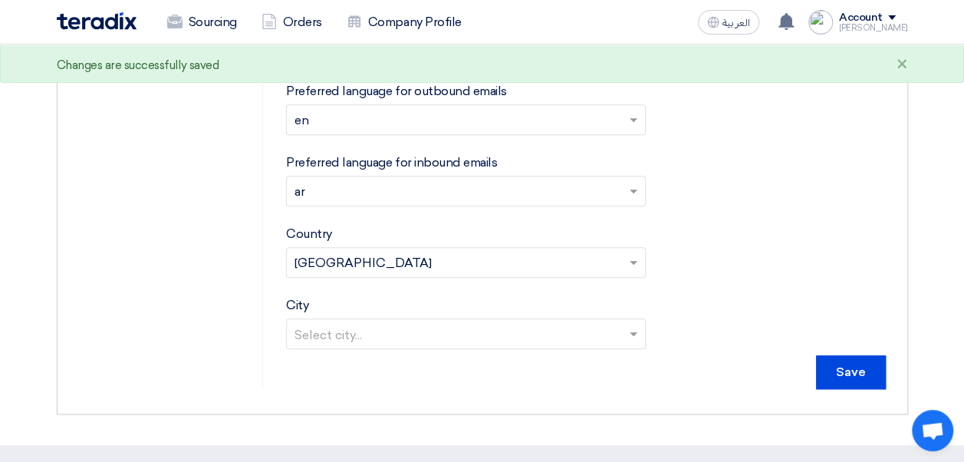
click at [446, 334] on input "text" at bounding box center [459, 335] width 328 height 25
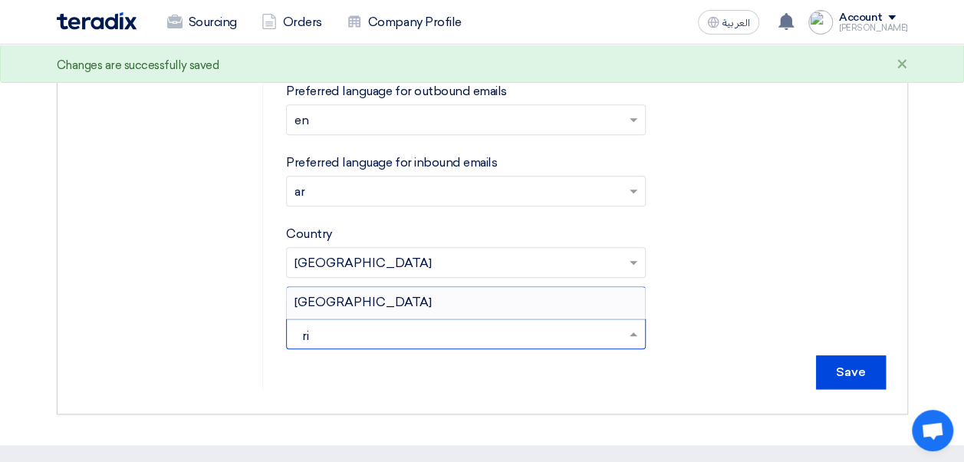
type input "riy"
click at [392, 304] on div "[GEOGRAPHIC_DATA]" at bounding box center [466, 302] width 358 height 31
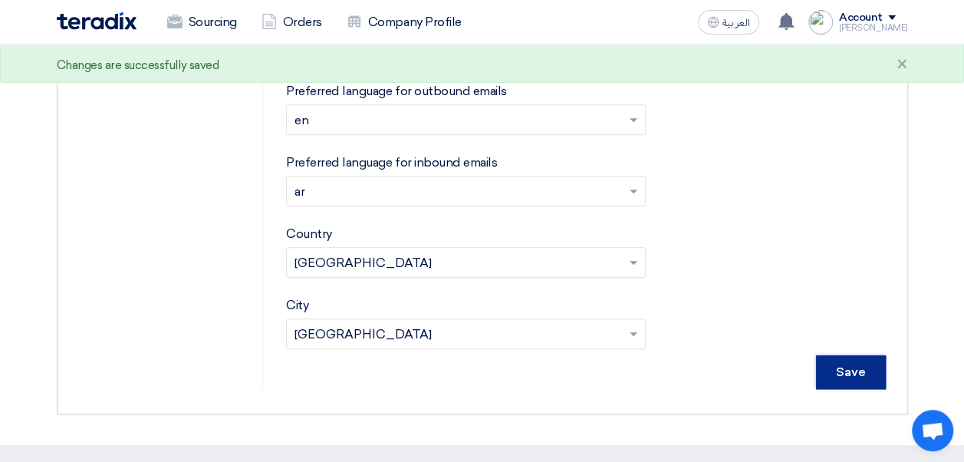
click at [776, 368] on input "Save" at bounding box center [851, 372] width 70 height 34
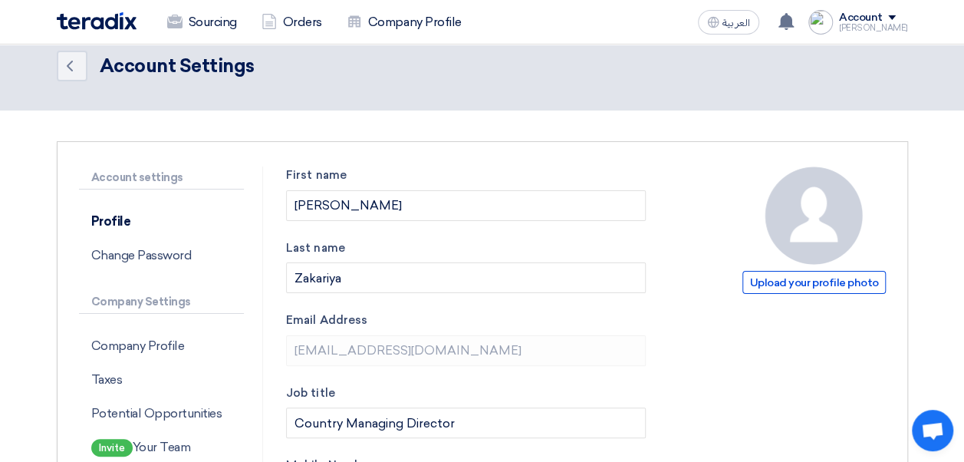
scroll to position [0, 0]
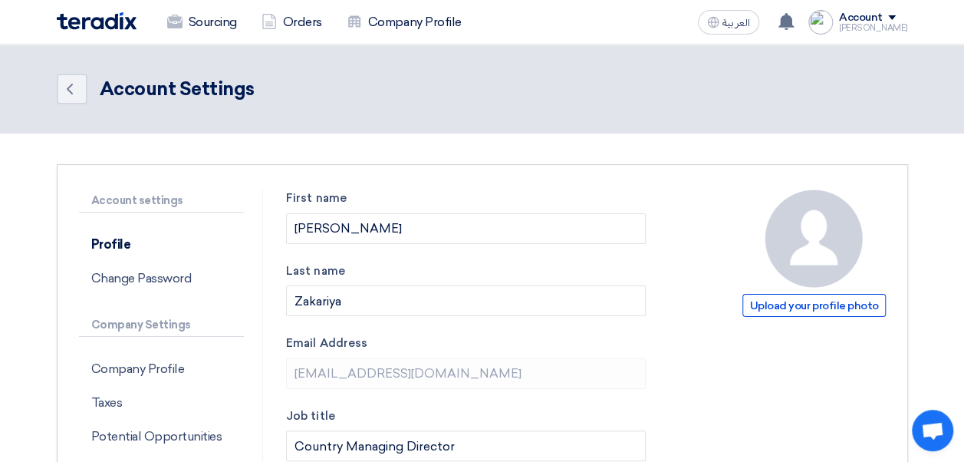
click at [776, 19] on div "Account" at bounding box center [861, 18] width 44 height 13
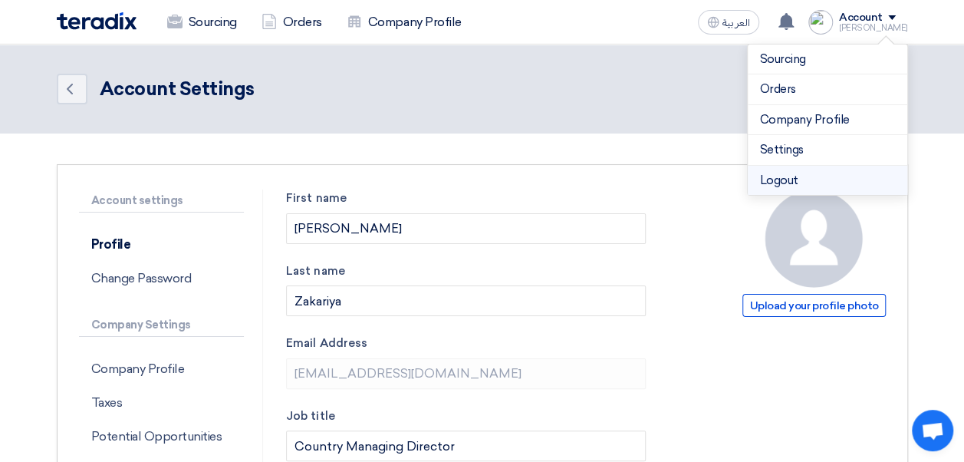
click at [776, 181] on li "Logout" at bounding box center [828, 181] width 160 height 30
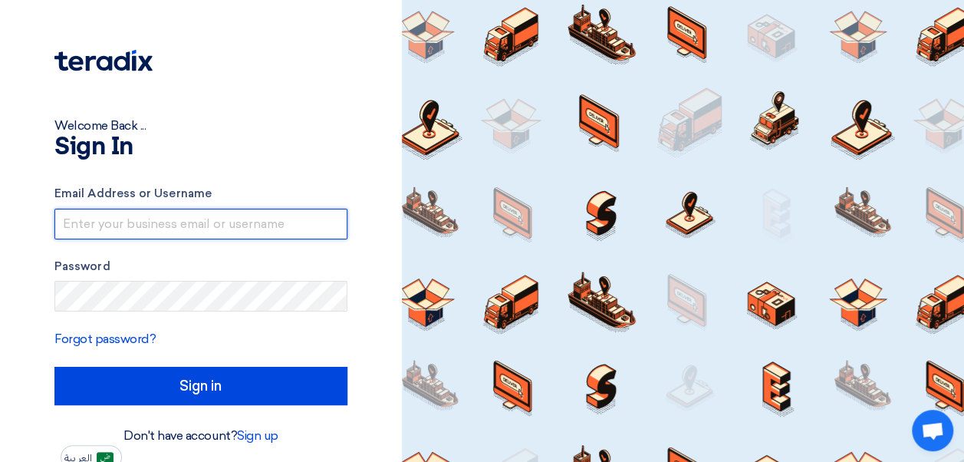
type input "[EMAIL_ADDRESS][DOMAIN_NAME]"
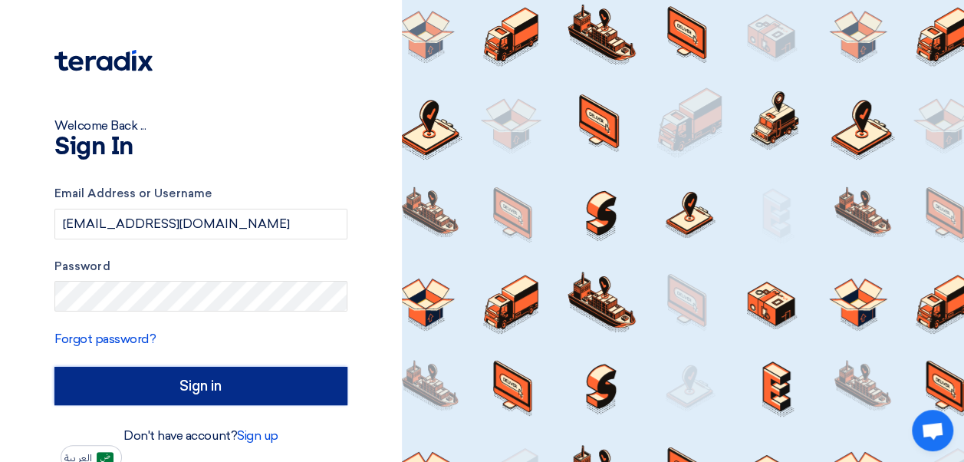
click at [66, 378] on input "Sign in" at bounding box center [200, 386] width 293 height 38
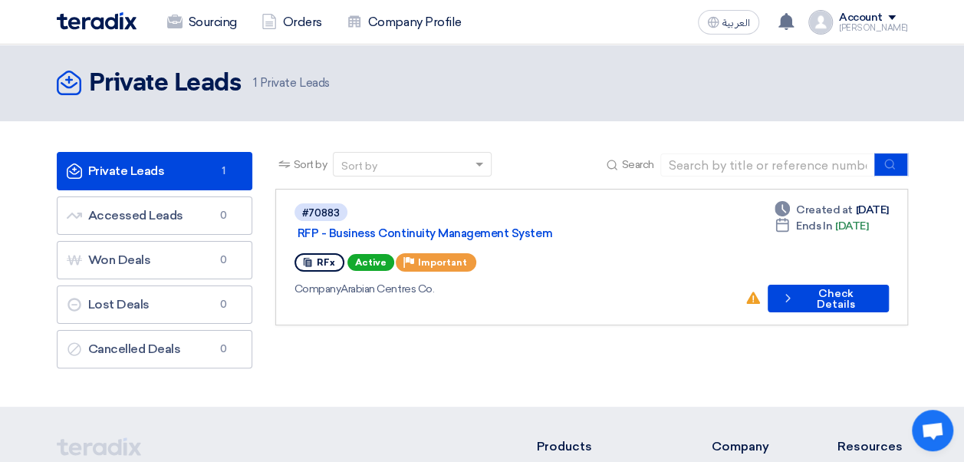
click at [776, 20] on div "Account" at bounding box center [861, 18] width 44 height 13
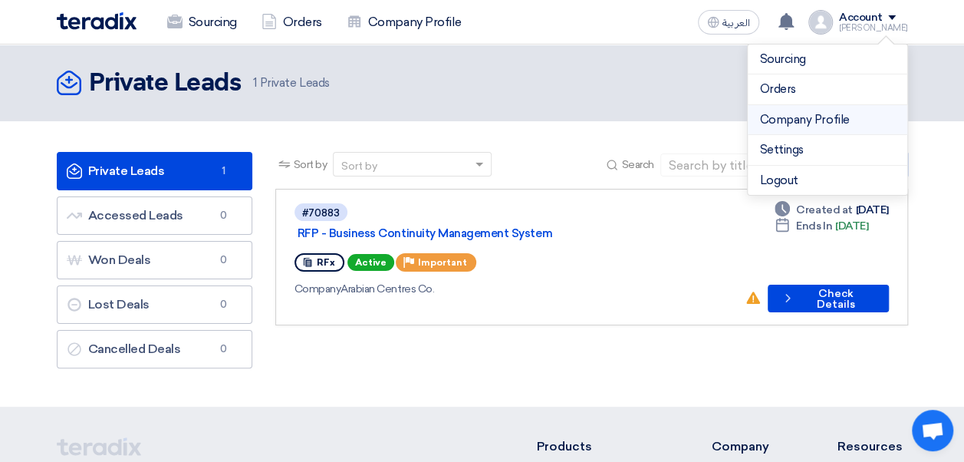
click at [776, 116] on link "Company Profile" at bounding box center [827, 120] width 135 height 18
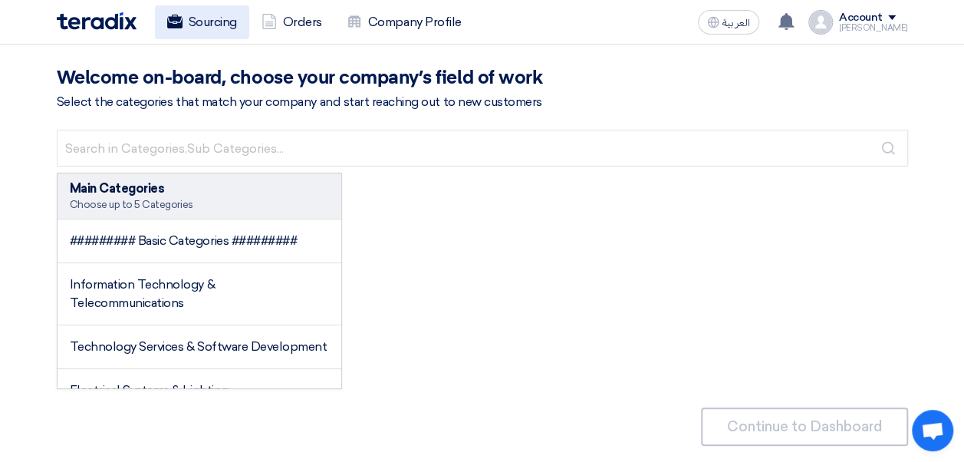
click at [225, 25] on link "Sourcing" at bounding box center [202, 22] width 94 height 34
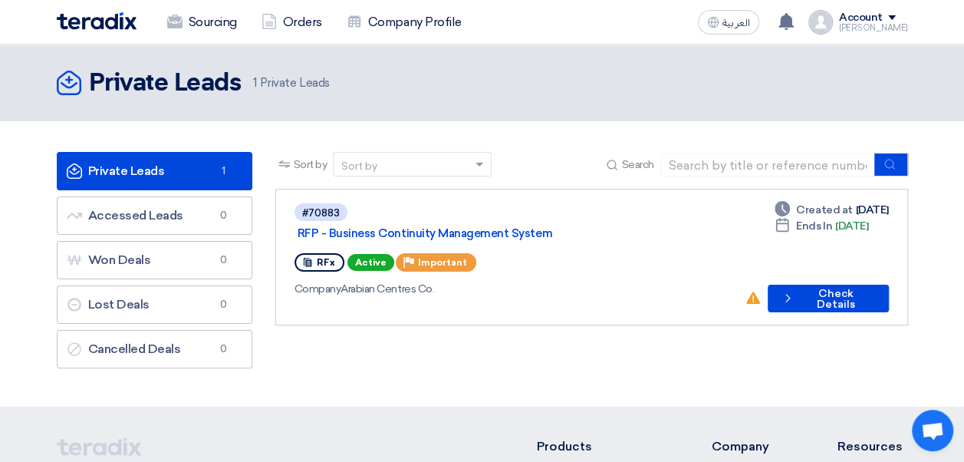
click at [776, 20] on div "Account" at bounding box center [861, 18] width 44 height 13
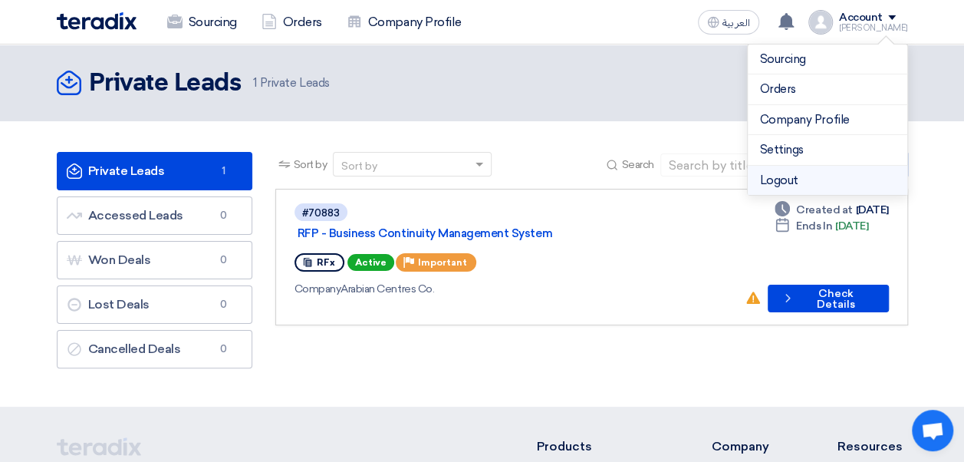
click at [776, 175] on li "Logout" at bounding box center [828, 181] width 160 height 30
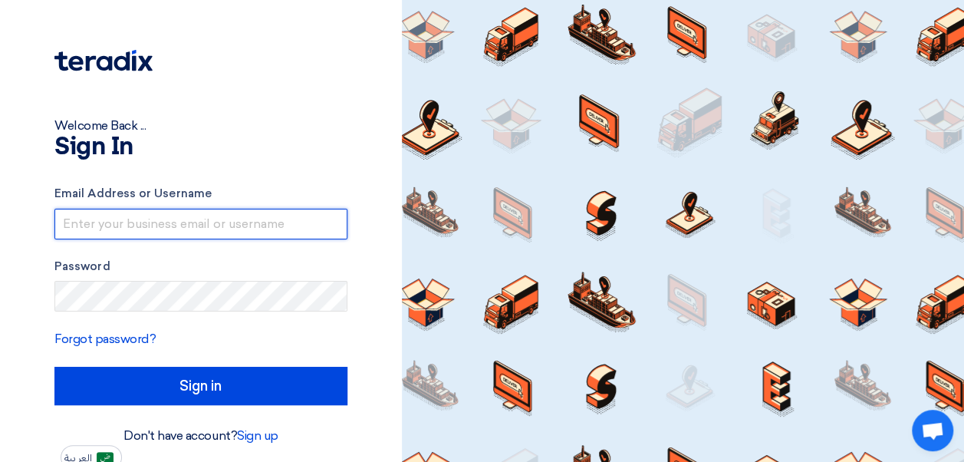
type input "[EMAIL_ADDRESS][DOMAIN_NAME]"
